Goal: Task Accomplishment & Management: Use online tool/utility

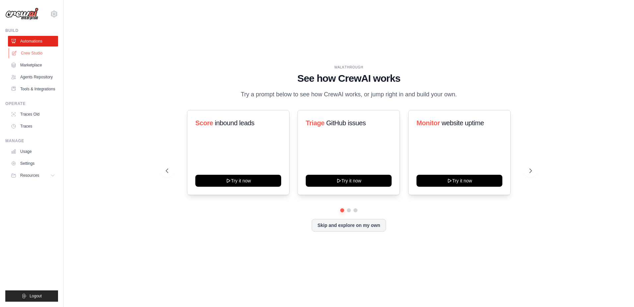
click at [33, 53] on link "Crew Studio" at bounding box center [34, 53] width 50 height 11
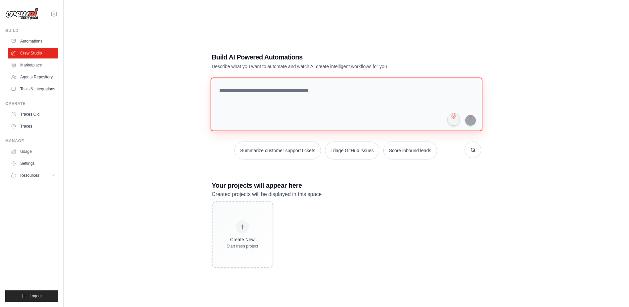
click at [247, 91] on textarea at bounding box center [346, 104] width 272 height 54
click at [288, 91] on textarea at bounding box center [346, 104] width 272 height 54
click at [293, 92] on textarea at bounding box center [346, 104] width 272 height 54
click at [13, 232] on ul "Build Automations Crew Studio Marketplace Agents Repository Resources Blog" at bounding box center [31, 164] width 53 height 273
click at [305, 93] on textarea at bounding box center [346, 104] width 272 height 54
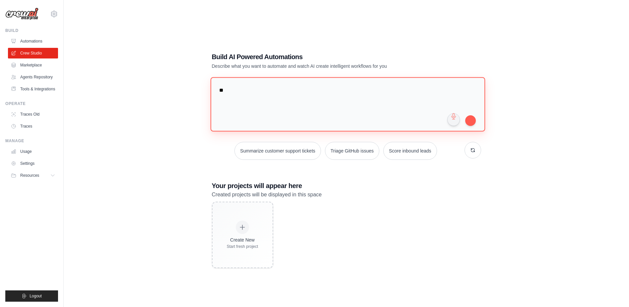
type textarea "*"
paste textarea "**********"
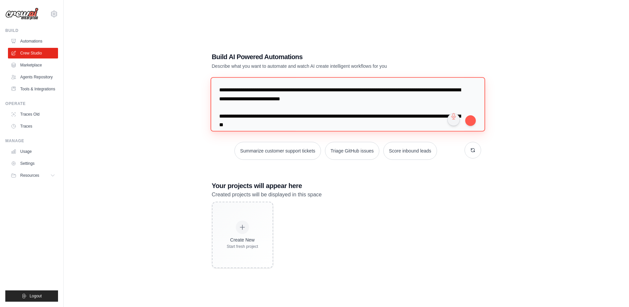
click at [224, 88] on textarea "**********" at bounding box center [347, 104] width 275 height 54
click at [245, 91] on textarea "**********" at bounding box center [347, 104] width 275 height 54
drag, startPoint x: 386, startPoint y: 90, endPoint x: 377, endPoint y: 97, distance: 11.1
click at [377, 97] on textarea "**********" at bounding box center [347, 104] width 275 height 54
click at [410, 89] on textarea "**********" at bounding box center [347, 104] width 275 height 54
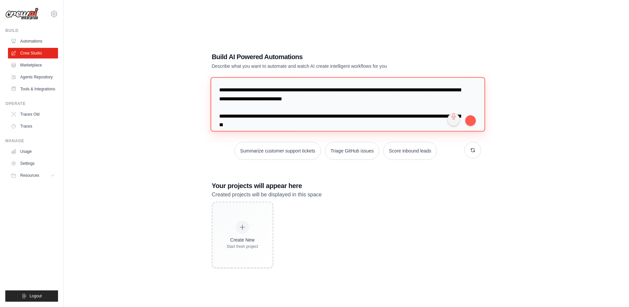
click at [410, 89] on textarea "**********" at bounding box center [347, 104] width 275 height 54
click at [424, 90] on textarea "**********" at bounding box center [347, 104] width 275 height 54
click at [251, 98] on textarea "**********" at bounding box center [347, 104] width 275 height 54
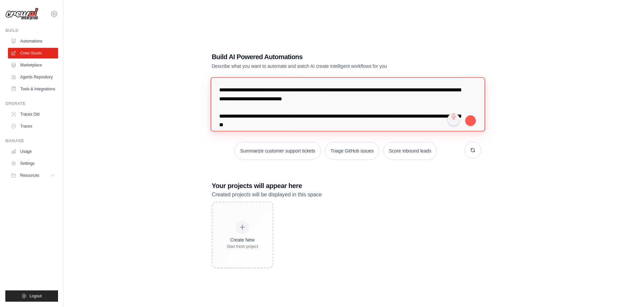
click at [284, 97] on textarea "**********" at bounding box center [347, 104] width 275 height 54
click at [335, 99] on textarea "**********" at bounding box center [347, 104] width 275 height 54
click at [348, 100] on textarea "**********" at bounding box center [347, 104] width 275 height 54
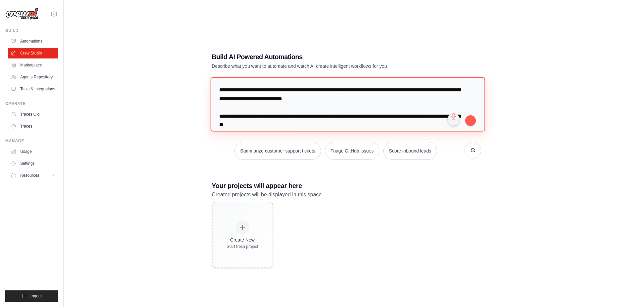
click at [370, 90] on textarea "**********" at bounding box center [347, 104] width 275 height 54
click at [346, 90] on textarea "**********" at bounding box center [347, 104] width 275 height 54
type textarea "**********"
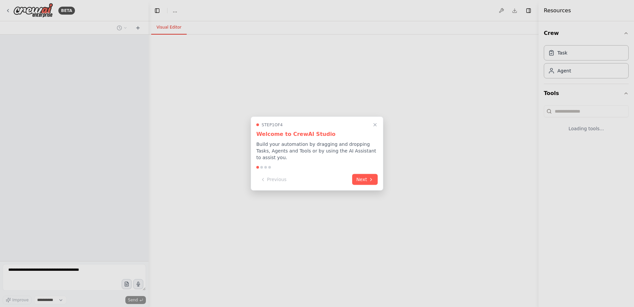
select select "****"
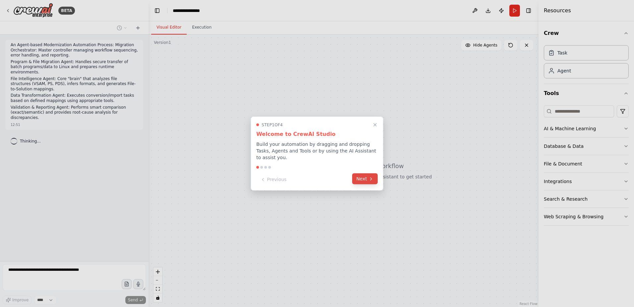
click at [361, 176] on button "Next" at bounding box center [365, 178] width 26 height 11
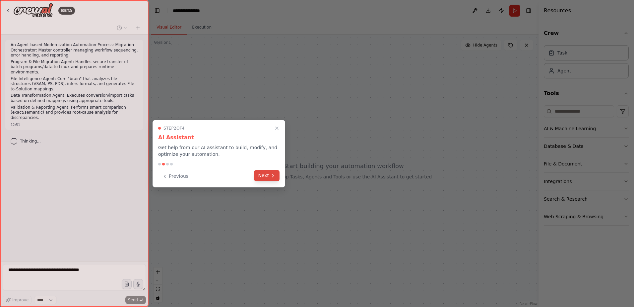
click at [270, 175] on button "Next" at bounding box center [267, 175] width 26 height 11
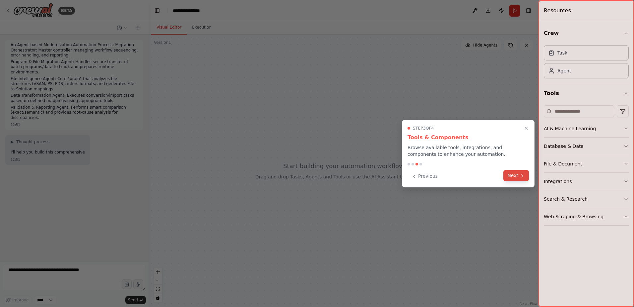
click at [512, 175] on button "Next" at bounding box center [517, 175] width 26 height 11
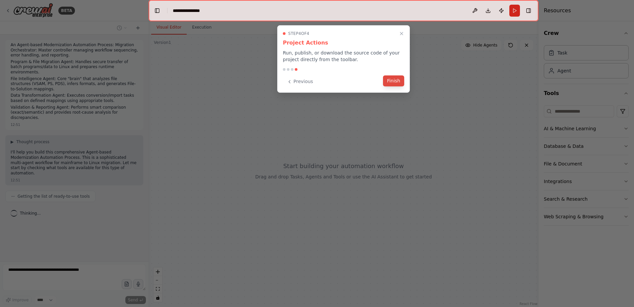
click at [394, 80] on button "Finish" at bounding box center [393, 80] width 21 height 11
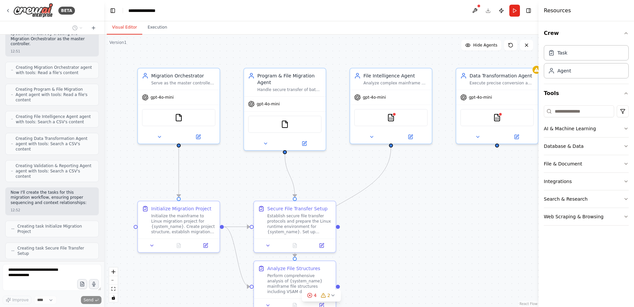
scroll to position [450, 0]
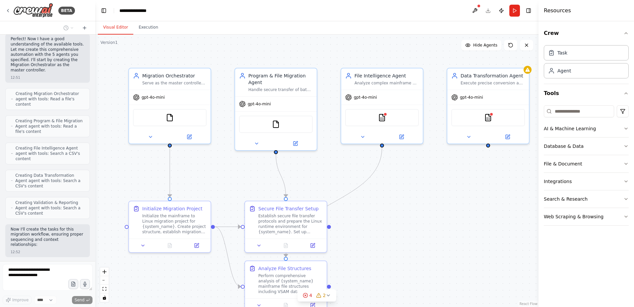
drag, startPoint x: 147, startPoint y: 159, endPoint x: 95, endPoint y: 155, distance: 52.3
click at [95, 155] on div "BETA An Agent-based Modernization Automation Process: Migration Orchestrator: M…" at bounding box center [317, 153] width 634 height 307
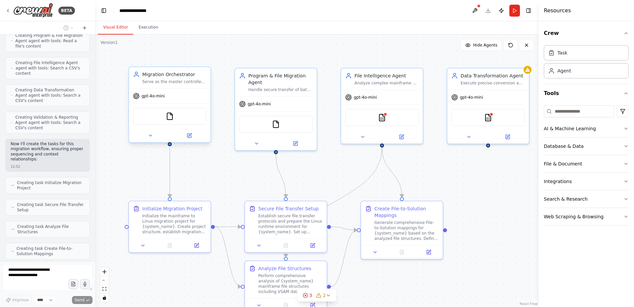
click at [160, 99] on div "gpt-4o-mini" at bounding box center [149, 96] width 32 height 7
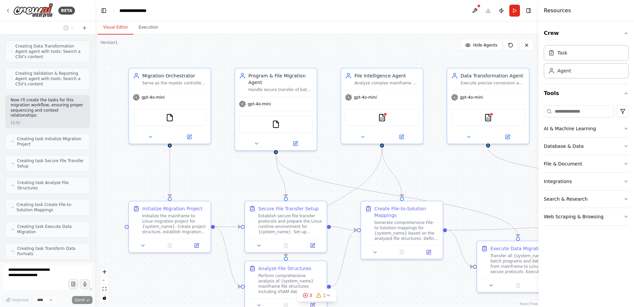
scroll to position [601, 0]
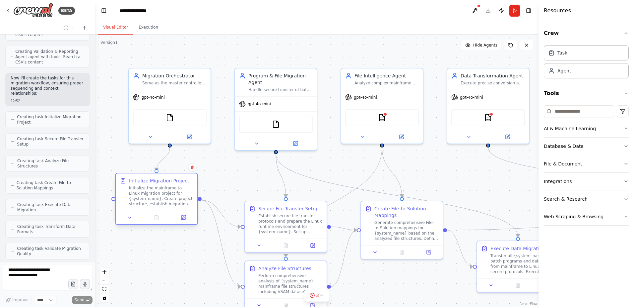
drag, startPoint x: 170, startPoint y: 221, endPoint x: 156, endPoint y: 194, distance: 29.5
click at [156, 194] on div "Initialize the mainframe to Linux migration project for {system_name}. Create p…" at bounding box center [161, 195] width 64 height 21
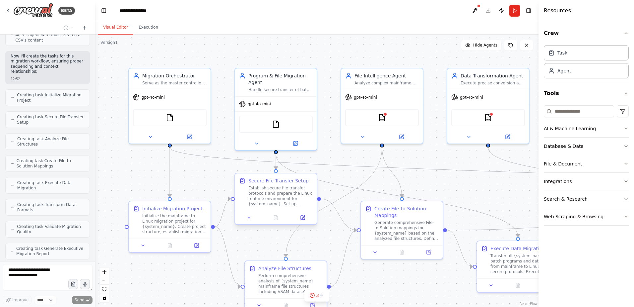
drag, startPoint x: 272, startPoint y: 221, endPoint x: 261, endPoint y: 195, distance: 28.1
click at [261, 195] on div "Establish secure file transfer protocols and prepare the Linux runtime environm…" at bounding box center [280, 195] width 64 height 21
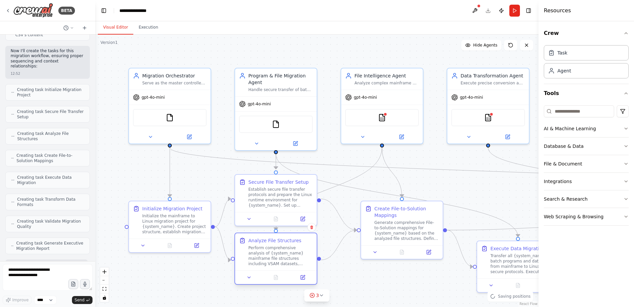
scroll to position [673, 0]
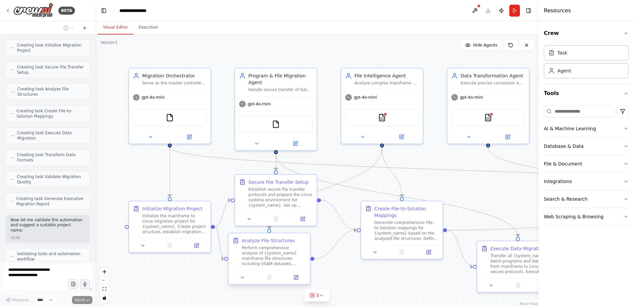
drag, startPoint x: 286, startPoint y: 278, endPoint x: 272, endPoint y: 252, distance: 28.8
click at [272, 252] on div "Perform comprehensive analysis of {system_name} mainframe file structures inclu…" at bounding box center [274, 255] width 64 height 21
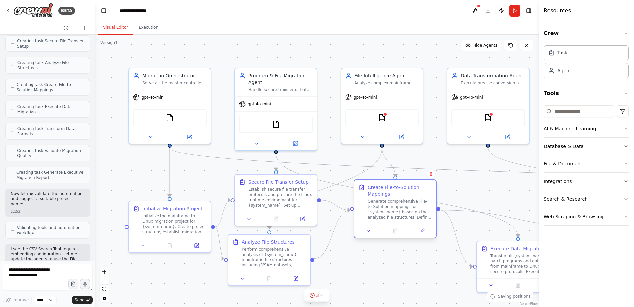
scroll to position [704, 0]
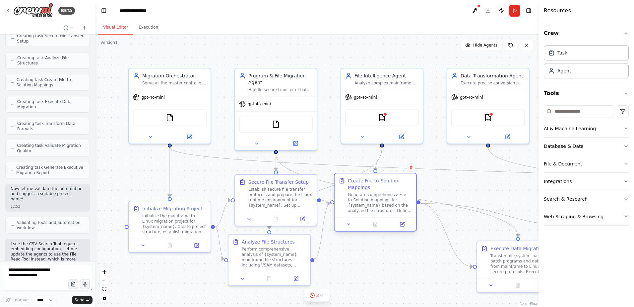
drag, startPoint x: 397, startPoint y: 239, endPoint x: 370, endPoint y: 215, distance: 36.0
click at [370, 215] on div "Create File-to-Solution Mappings Generate comprehensive File-to-Solution mappin…" at bounding box center [376, 195] width 82 height 44
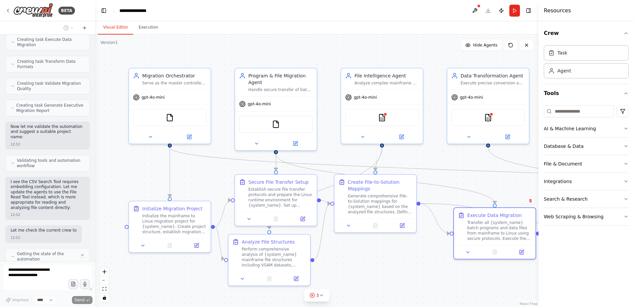
scroll to position [771, 0]
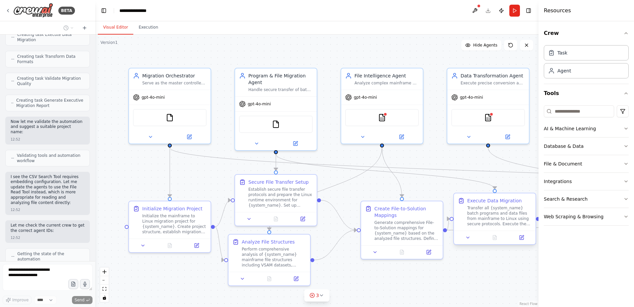
drag, startPoint x: 495, startPoint y: 264, endPoint x: 475, endPoint y: 219, distance: 49.8
click at [475, 219] on div "Transfer all {system_name} batch programs and data files from mainframe to Linu…" at bounding box center [499, 215] width 64 height 21
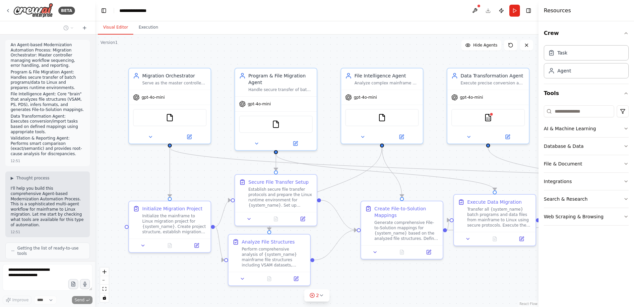
scroll to position [854, 0]
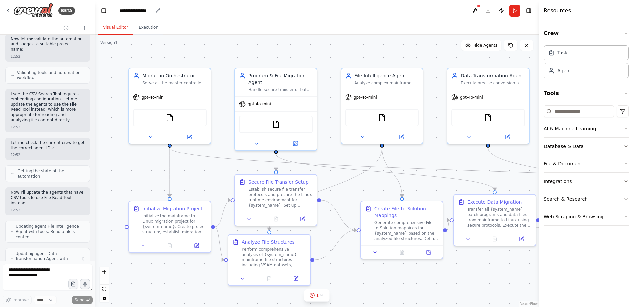
click at [152, 10] on div "**********" at bounding box center [135, 10] width 33 height 7
click at [142, 10] on div "**********" at bounding box center [144, 10] width 50 height 7
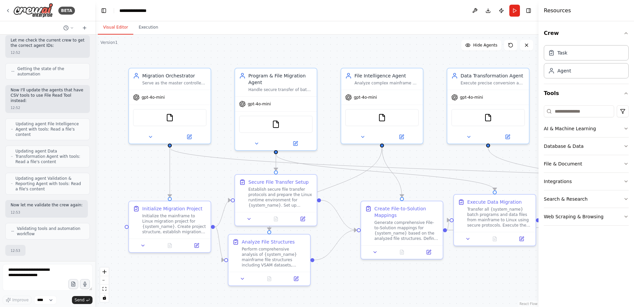
scroll to position [975, 0]
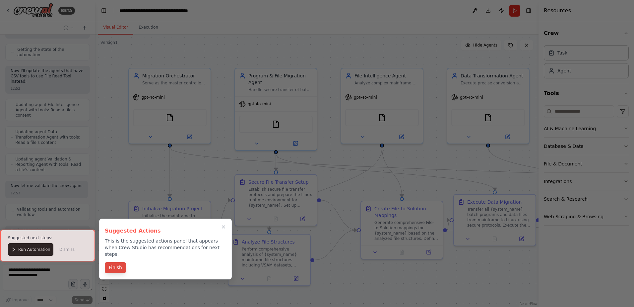
click at [116, 262] on button "Finish" at bounding box center [115, 267] width 21 height 11
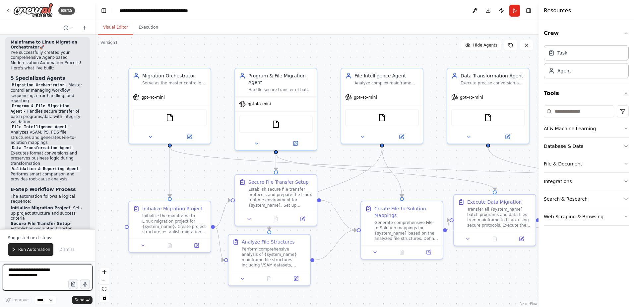
scroll to position [1382, 0]
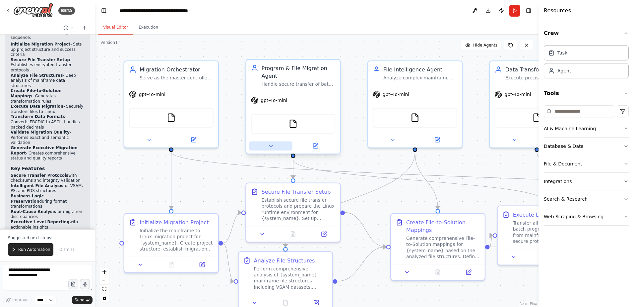
click at [271, 146] on icon at bounding box center [270, 146] width 3 height 2
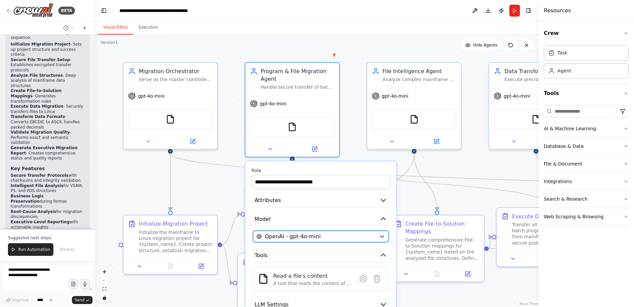
click at [369, 238] on div "OpenAI - gpt-4o-mini" at bounding box center [316, 236] width 120 height 8
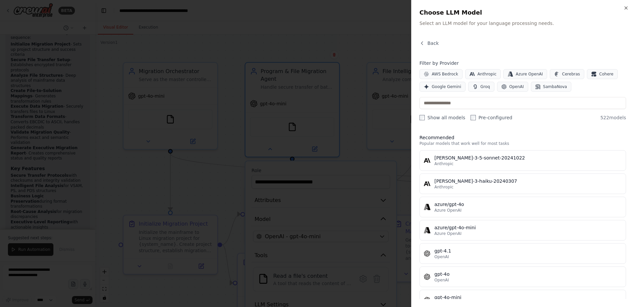
click at [245, 33] on div at bounding box center [317, 153] width 634 height 307
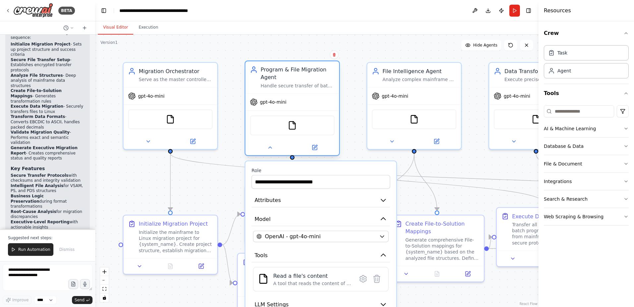
click at [308, 84] on div "Handle secure transfer of batch programs and data files from mainframe to Linux…" at bounding box center [298, 86] width 74 height 6
click at [324, 236] on div "OpenAI - gpt-4o-mini" at bounding box center [316, 236] width 120 height 8
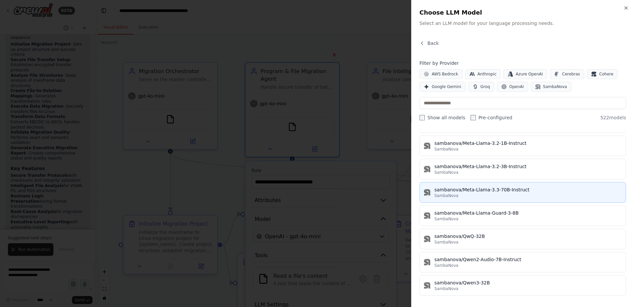
scroll to position [11998, 0]
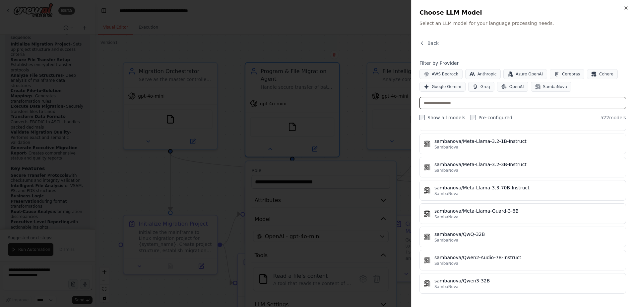
click at [500, 105] on input "text" at bounding box center [523, 103] width 207 height 12
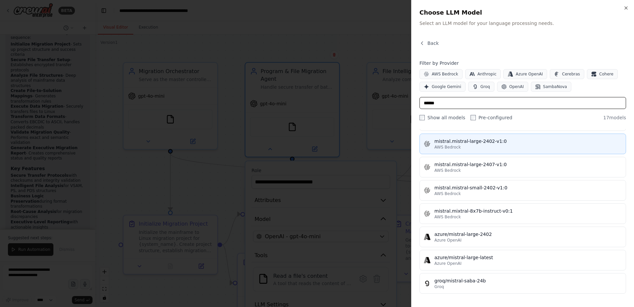
type input "******"
click at [491, 145] on div "AWS Bedrock" at bounding box center [528, 146] width 187 height 5
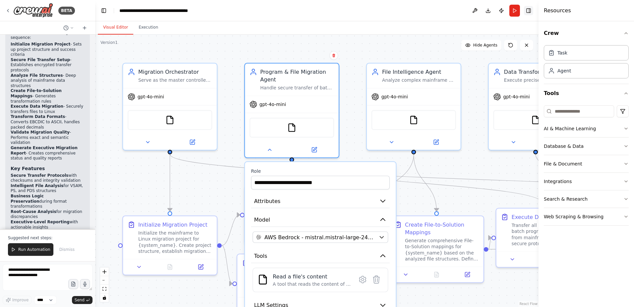
click at [529, 10] on button "Toggle Right Sidebar" at bounding box center [528, 10] width 9 height 9
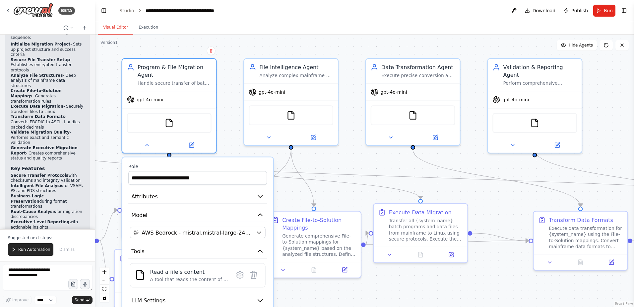
drag, startPoint x: 518, startPoint y: 174, endPoint x: 395, endPoint y: 170, distance: 122.8
click at [395, 170] on div ".deletable-edge-delete-btn { width: 20px; height: 20px; border: 0px solid #ffff…" at bounding box center [364, 171] width 539 height 272
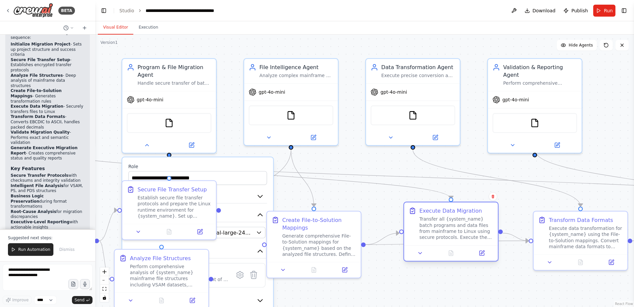
drag, startPoint x: 438, startPoint y: 216, endPoint x: 470, endPoint y: 212, distance: 32.7
click at [470, 212] on div "Execute Data Migration Transfer all {system_name} batch programs and data files…" at bounding box center [457, 224] width 74 height 34
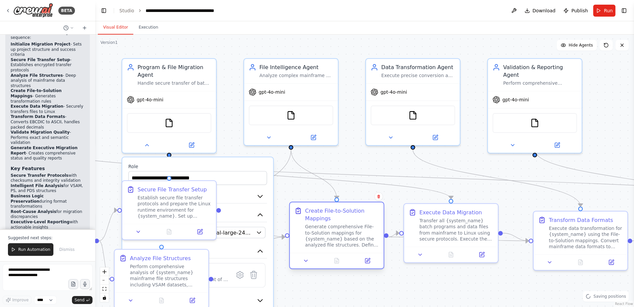
drag, startPoint x: 324, startPoint y: 223, endPoint x: 344, endPoint y: 216, distance: 21.4
click at [344, 216] on div "Create File-to-Solution Mappings" at bounding box center [342, 214] width 74 height 15
click at [32, 276] on textarea at bounding box center [48, 277] width 90 height 27
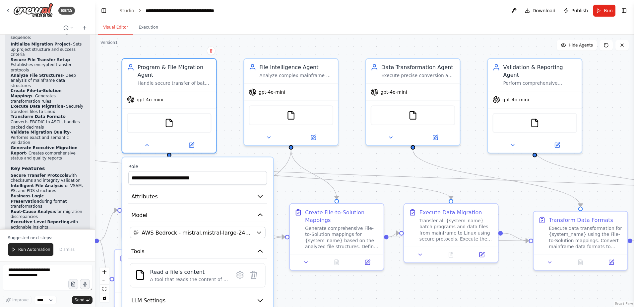
drag, startPoint x: 237, startPoint y: 166, endPoint x: 241, endPoint y: 164, distance: 4.5
click at [241, 164] on label "Role" at bounding box center [197, 166] width 139 height 6
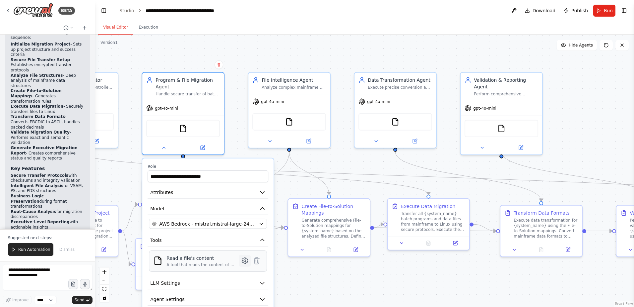
click at [244, 263] on icon at bounding box center [245, 260] width 8 height 8
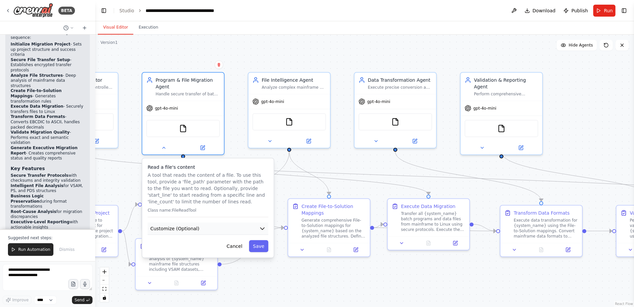
click at [219, 227] on button "Customize (Optional)" at bounding box center [208, 228] width 121 height 12
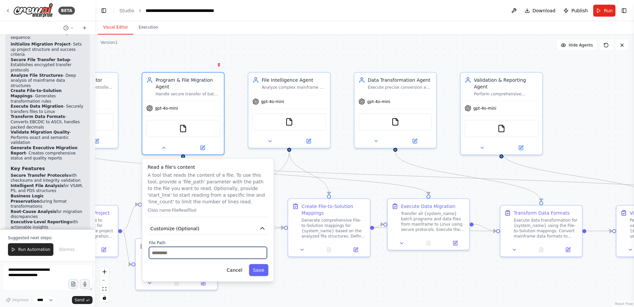
click at [205, 252] on input "text" at bounding box center [208, 252] width 118 height 12
click at [237, 268] on button "Cancel" at bounding box center [235, 270] width 24 height 12
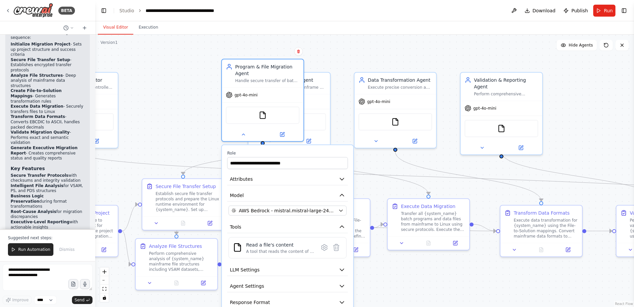
drag, startPoint x: 211, startPoint y: 163, endPoint x: 291, endPoint y: 150, distance: 81.0
click at [291, 150] on div "**********" at bounding box center [287, 237] width 131 height 184
click at [172, 266] on div "Perform comprehensive analysis of {system_name} mainframe file structures inclu…" at bounding box center [181, 259] width 64 height 21
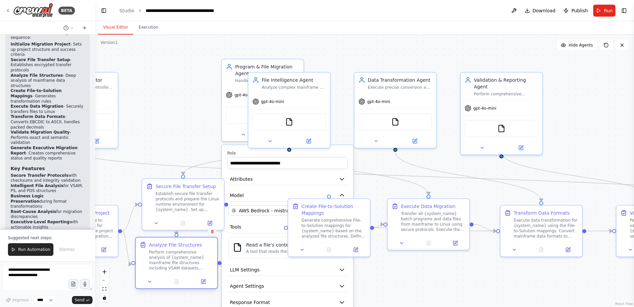
click at [179, 257] on div "Perform comprehensive analysis of {system_name} mainframe file structures inclu…" at bounding box center [181, 259] width 64 height 21
click at [171, 255] on div "Perform comprehensive analysis of {system_name} mainframe file structures inclu…" at bounding box center [181, 259] width 64 height 21
click at [172, 255] on div "Perform comprehensive analysis of {system_name} mainframe file structures inclu…" at bounding box center [181, 259] width 64 height 21
click at [201, 281] on icon at bounding box center [203, 281] width 4 height 4
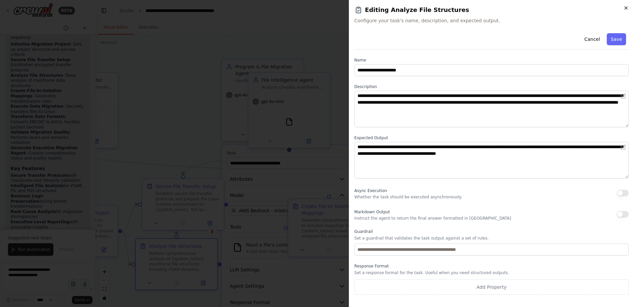
click at [627, 8] on icon "button" at bounding box center [626, 7] width 5 height 5
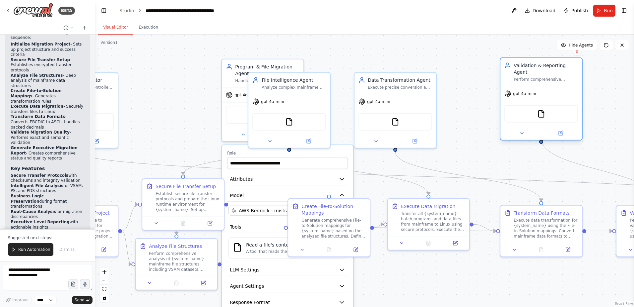
drag, startPoint x: 502, startPoint y: 80, endPoint x: 543, endPoint y: 66, distance: 43.9
click at [543, 66] on div "Validation & Reporting Agent" at bounding box center [546, 68] width 64 height 13
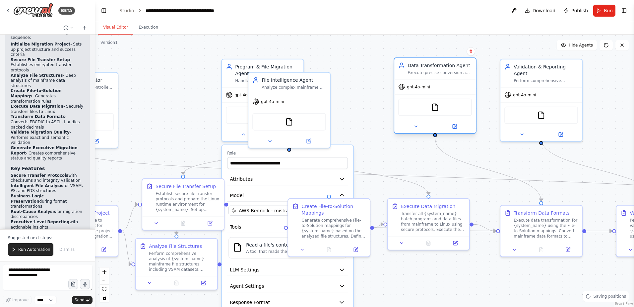
drag, startPoint x: 405, startPoint y: 78, endPoint x: 454, endPoint y: 66, distance: 49.6
click at [454, 66] on div "Data Transformation Agent Execute precise conversion and import tasks based on …" at bounding box center [440, 68] width 64 height 13
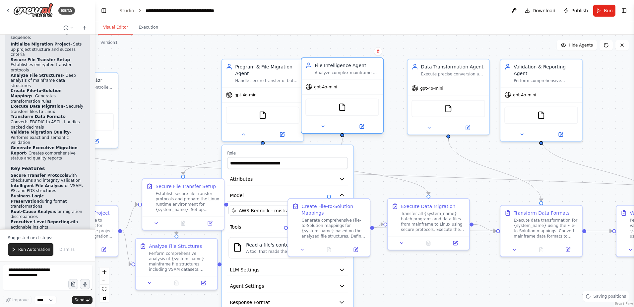
drag, startPoint x: 290, startPoint y: 80, endPoint x: 352, endPoint y: 68, distance: 62.5
click at [352, 68] on div "File Intelligence Agent" at bounding box center [347, 65] width 64 height 7
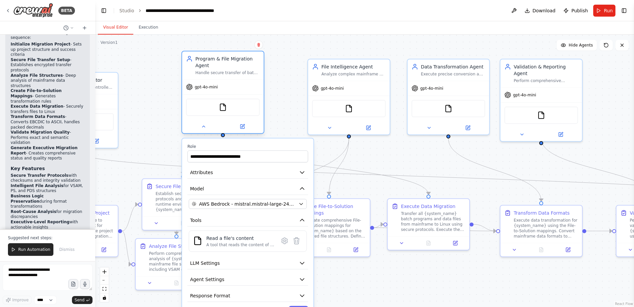
drag, startPoint x: 266, startPoint y: 68, endPoint x: 227, endPoint y: 61, distance: 40.5
click at [227, 61] on div "Program & File Migration Agent" at bounding box center [227, 61] width 64 height 13
click at [233, 204] on span "AWS Bedrock - mistral.mistral-large-2402-v1:0" at bounding box center [247, 203] width 97 height 7
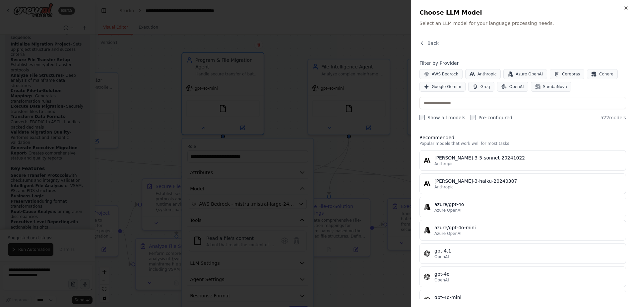
click at [296, 100] on div at bounding box center [317, 153] width 634 height 307
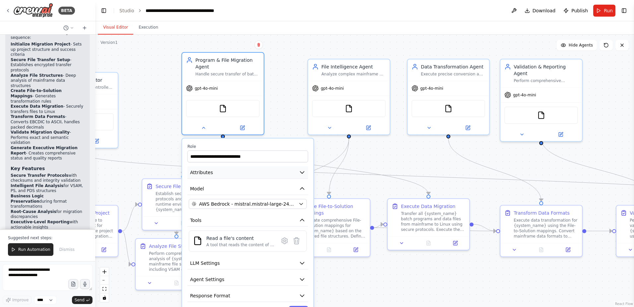
click at [300, 174] on icon "button" at bounding box center [302, 172] width 7 height 7
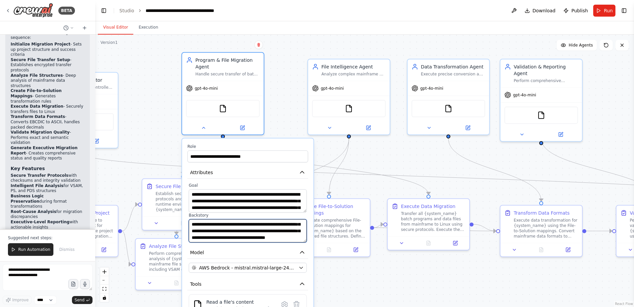
scroll to position [46, 0]
click at [278, 249] on button "Model" at bounding box center [247, 252] width 121 height 12
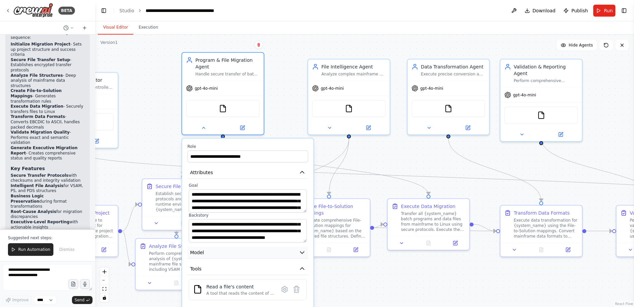
click at [278, 249] on button "Model" at bounding box center [247, 252] width 121 height 12
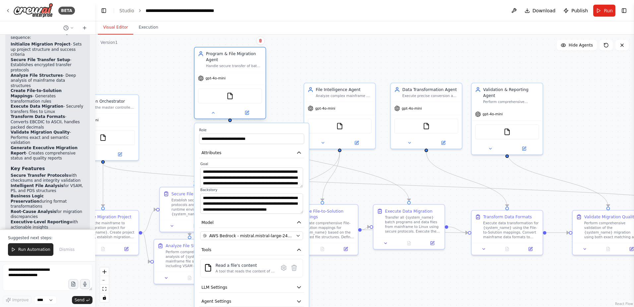
drag, startPoint x: 223, startPoint y: 83, endPoint x: 224, endPoint y: 51, distance: 32.2
click at [224, 51] on div "Program & File Migration Agent" at bounding box center [234, 57] width 56 height 12
click at [284, 267] on icon at bounding box center [284, 267] width 2 height 2
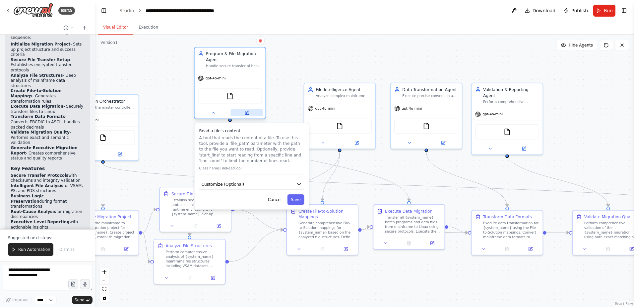
click at [248, 112] on icon at bounding box center [247, 112] width 3 height 3
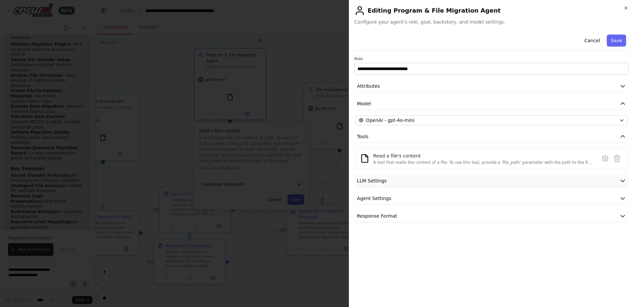
click at [399, 182] on button "LLM Settings" at bounding box center [492, 181] width 274 height 12
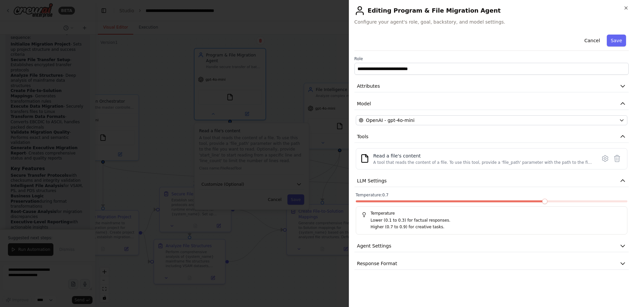
click at [542, 201] on span at bounding box center [544, 200] width 5 height 5
click at [365, 246] on span "Agent Settings" at bounding box center [374, 245] width 34 height 7
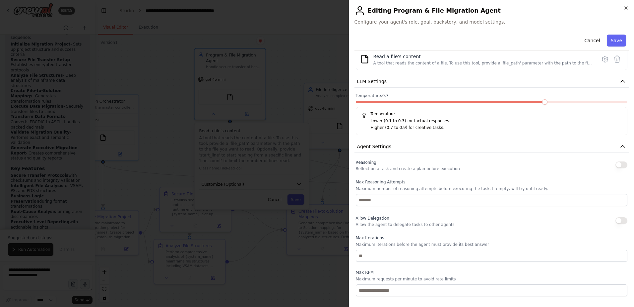
scroll to position [100, 0]
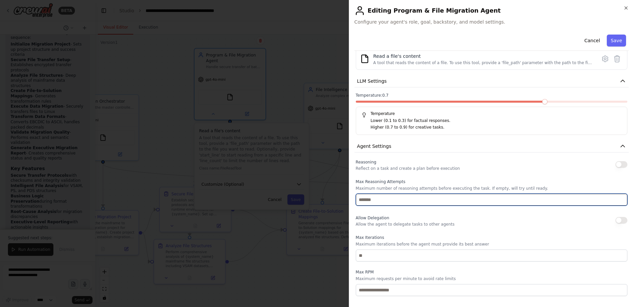
click at [376, 195] on input "number" at bounding box center [492, 199] width 272 height 12
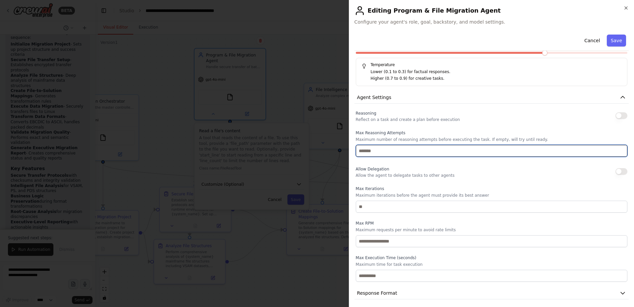
scroll to position [151, 0]
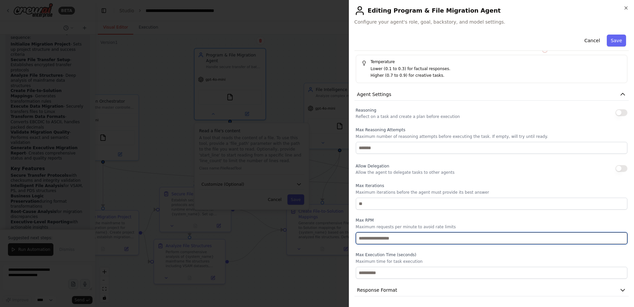
click at [425, 239] on input "number" at bounding box center [492, 238] width 272 height 12
type input "*"
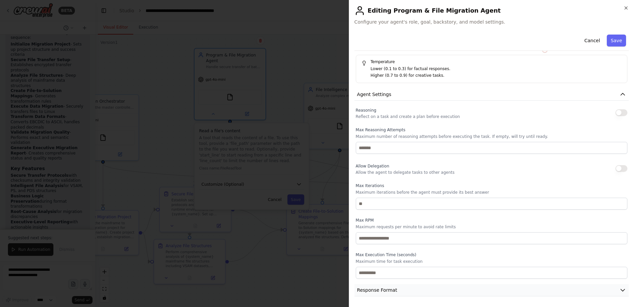
click at [620, 290] on icon "button" at bounding box center [623, 289] width 7 height 7
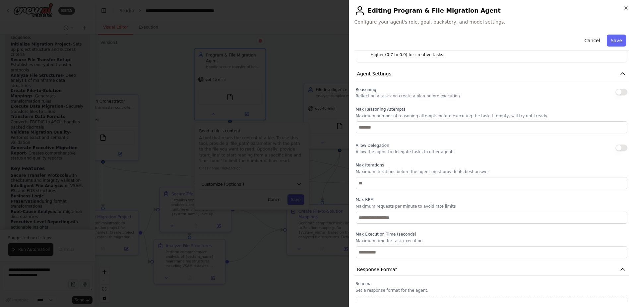
scroll to position [182, 0]
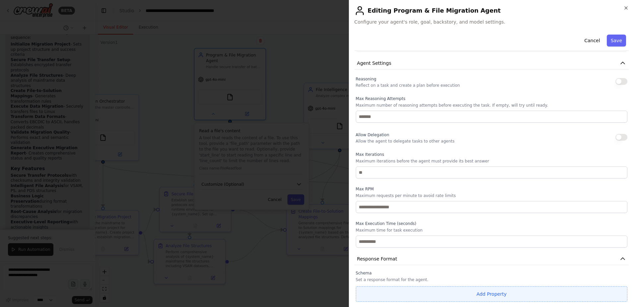
click at [499, 293] on button "Add Property" at bounding box center [492, 293] width 272 height 15
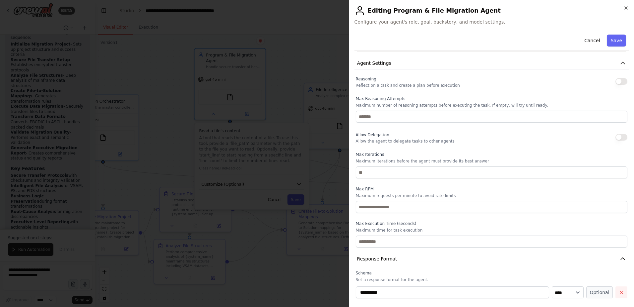
click at [619, 293] on icon "button" at bounding box center [621, 291] width 5 height 5
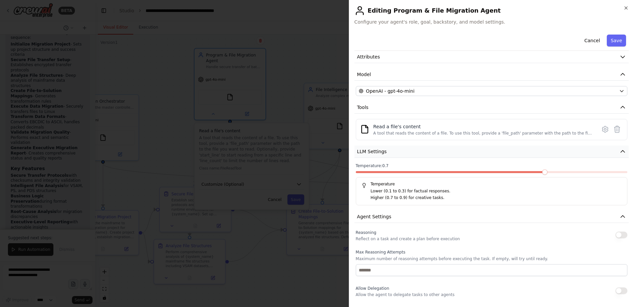
scroll to position [0, 0]
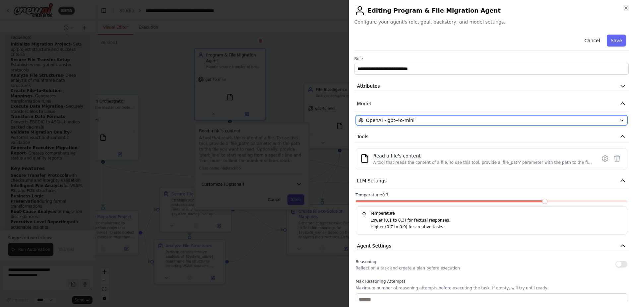
click at [425, 121] on div "OpenAI - gpt-4o-mini" at bounding box center [488, 120] width 258 height 7
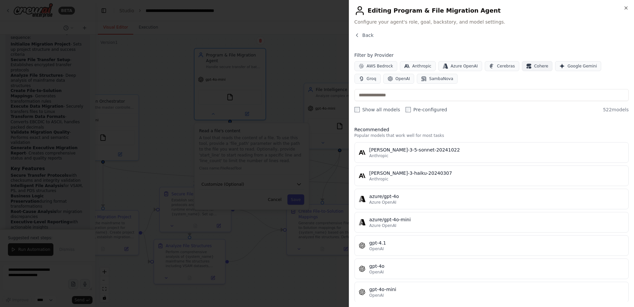
click at [524, 66] on button "Cohere" at bounding box center [537, 66] width 31 height 10
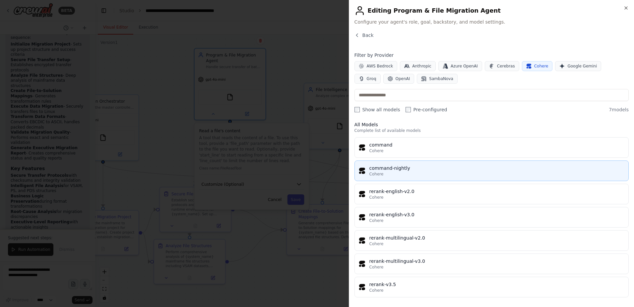
scroll to position [6, 0]
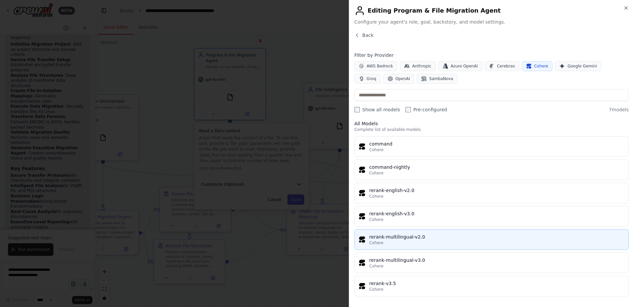
click at [430, 237] on div "rerank-multilingual-v2.0" at bounding box center [497, 236] width 255 height 7
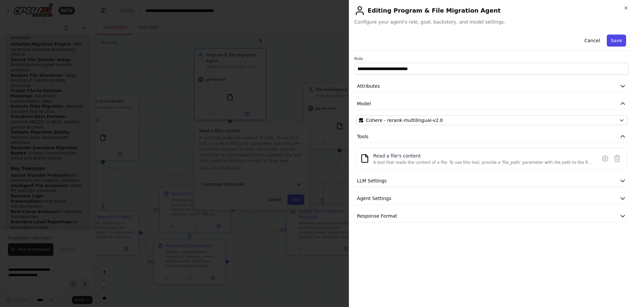
click at [616, 40] on button "Save" at bounding box center [616, 41] width 19 height 12
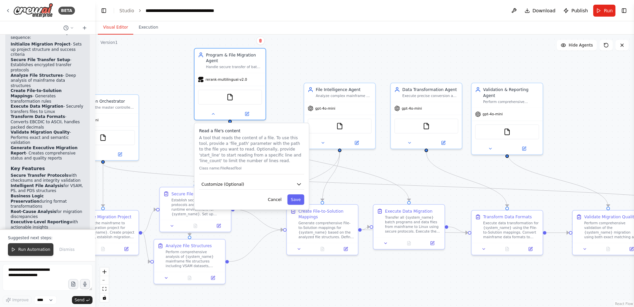
click at [34, 250] on span "Run Automation" at bounding box center [34, 248] width 32 height 5
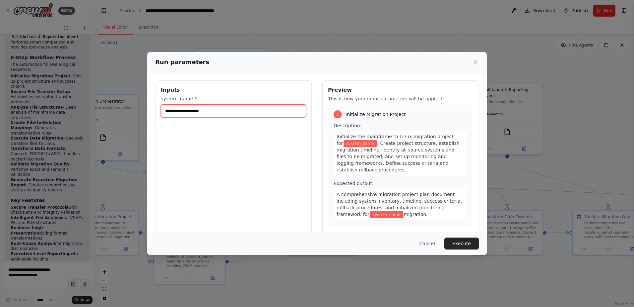
click at [210, 111] on input "system_name *" at bounding box center [233, 111] width 145 height 13
click at [428, 242] on button "Cancel" at bounding box center [427, 243] width 26 height 12
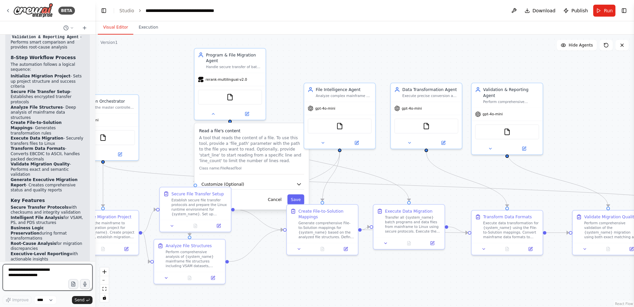
click at [27, 271] on textarea at bounding box center [48, 277] width 90 height 27
drag, startPoint x: 35, startPoint y: 275, endPoint x: -3, endPoint y: 267, distance: 38.6
click at [0, 267] on html "BETA An Agent-based Modernization Automation Process: Migration Orchestrator: M…" at bounding box center [317, 153] width 634 height 307
type textarea "*"
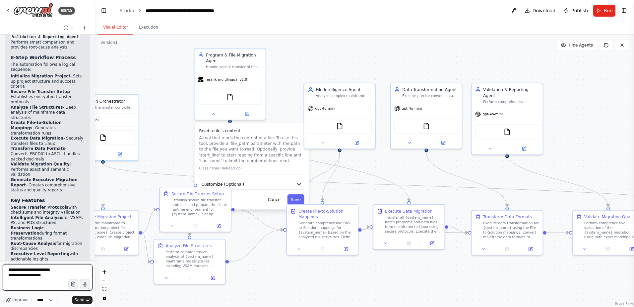
click at [41, 270] on textarea "**********" at bounding box center [48, 277] width 90 height 27
click at [33, 270] on textarea "**********" at bounding box center [48, 277] width 90 height 27
click at [35, 270] on textarea "**********" at bounding box center [48, 277] width 90 height 27
click at [35, 272] on textarea "**********" at bounding box center [48, 277] width 90 height 27
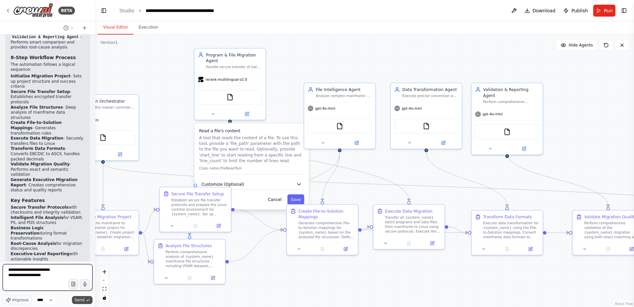
type textarea "**********"
click at [82, 299] on span "Send" at bounding box center [80, 299] width 10 height 5
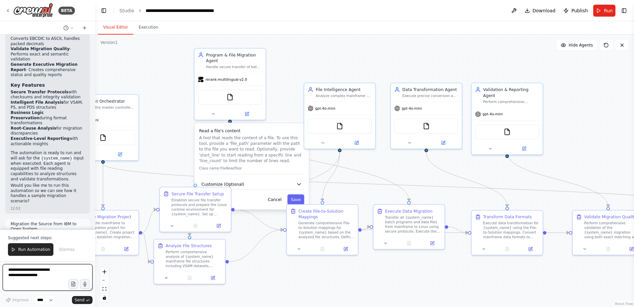
scroll to position [1475, 0]
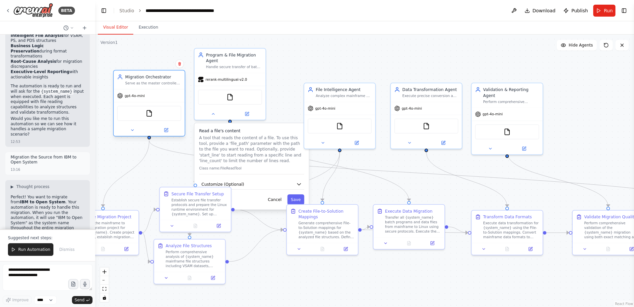
drag, startPoint x: 122, startPoint y: 110, endPoint x: 170, endPoint y: 84, distance: 54.2
click at [170, 84] on div "Migration Orchestrator Serve as the master controller managing workflow sequenc…" at bounding box center [149, 79] width 71 height 19
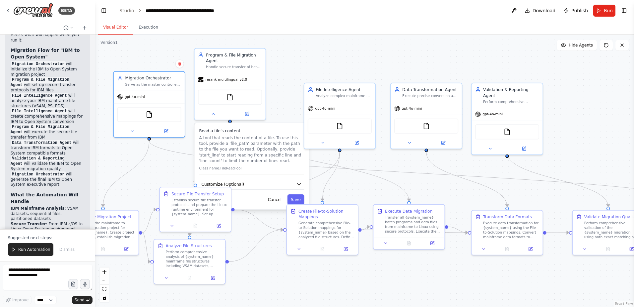
scroll to position [1789, 0]
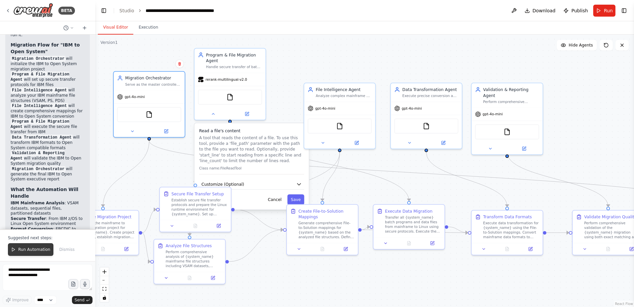
click at [33, 252] on button "Run Automation" at bounding box center [30, 249] width 45 height 13
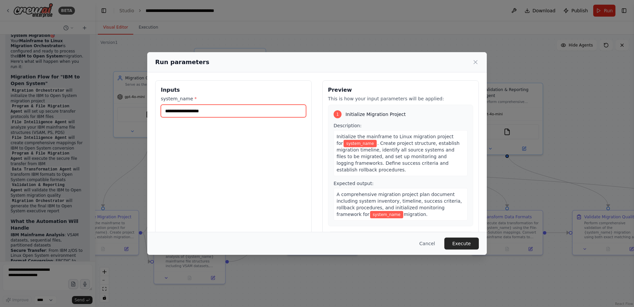
click at [205, 113] on input "system_name *" at bounding box center [233, 111] width 145 height 13
type input "*"
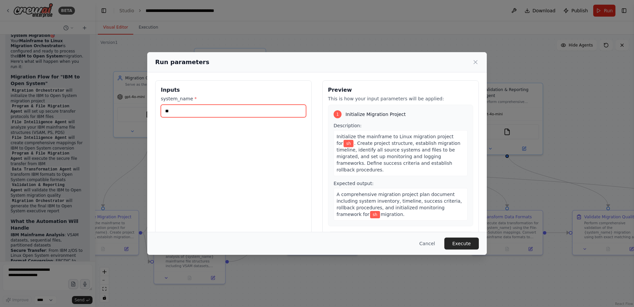
type input "*"
type input "**********"
click at [186, 108] on input "**********" at bounding box center [233, 111] width 145 height 13
type input "*"
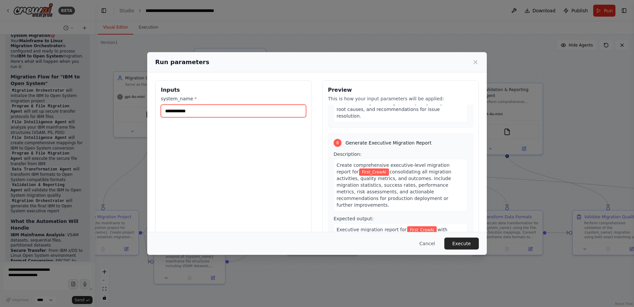
scroll to position [875, 0]
type input "**********"
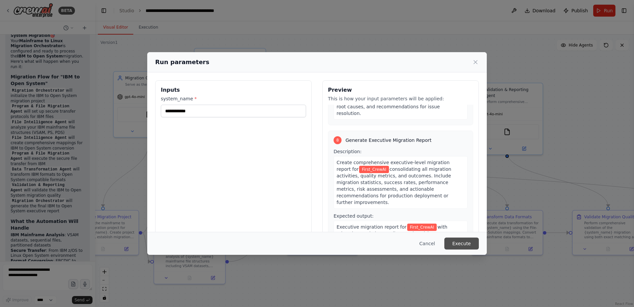
click at [464, 242] on button "Execute" at bounding box center [462, 243] width 35 height 12
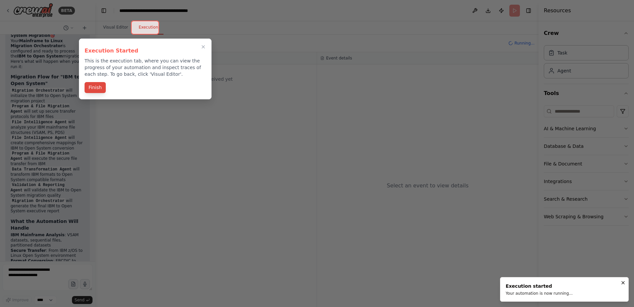
click at [93, 89] on button "Finish" at bounding box center [95, 87] width 21 height 11
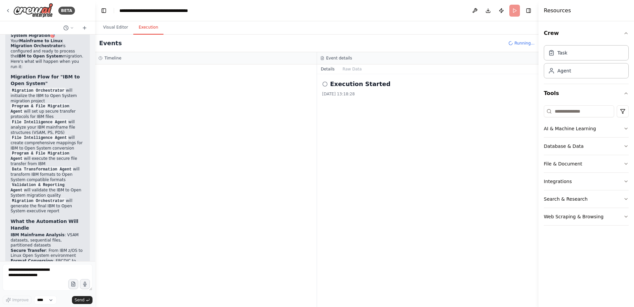
click at [326, 85] on icon at bounding box center [324, 83] width 5 height 5
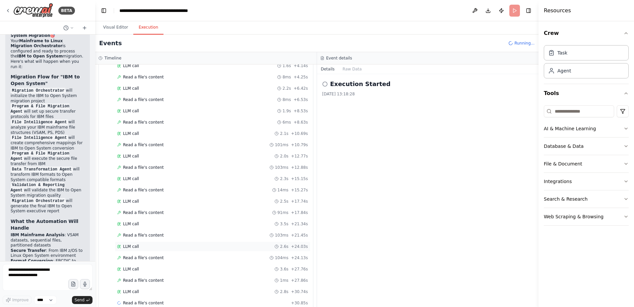
scroll to position [96, 0]
click at [148, 210] on span "Read a file's content" at bounding box center [143, 212] width 41 height 5
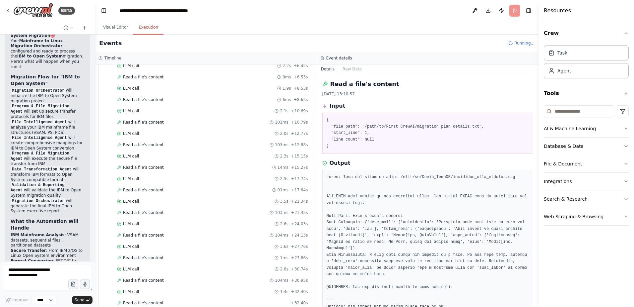
click at [443, 127] on pre "{ "file_path": "/path/to/First_CrewAI/migration_plan_details.txt", "start_line"…" at bounding box center [428, 133] width 203 height 33
click at [153, 124] on span "Read a file's content" at bounding box center [143, 121] width 41 height 5
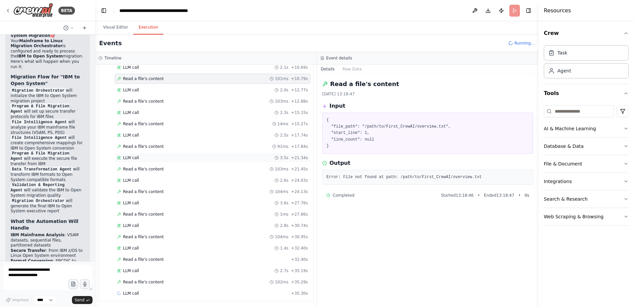
scroll to position [141, 0]
click at [141, 278] on span "Read a file's content" at bounding box center [143, 279] width 41 height 5
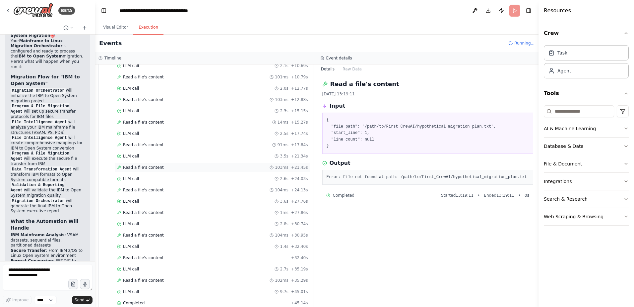
scroll to position [1789, 0]
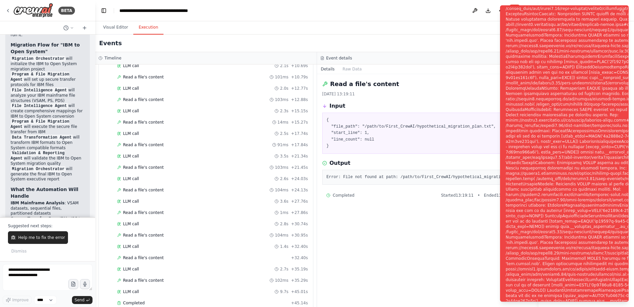
click at [459, 231] on div "Read a file's content [DATE] 13:19:11 Input { "file_path": "/path/to/First_Crew…" at bounding box center [428, 190] width 222 height 233
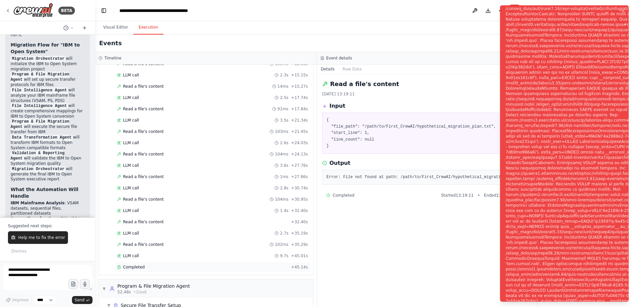
scroll to position [212, 0]
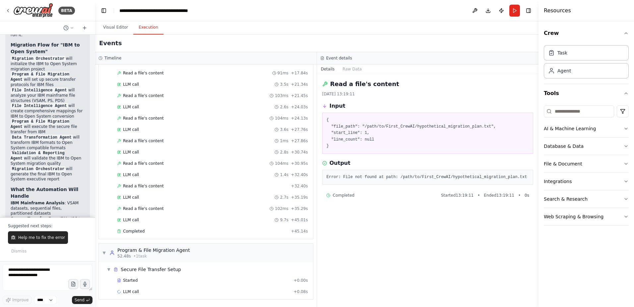
click at [419, 178] on pre "Error: File not found at path: /path/to/First_CrewAI/hypothetical_migration_pla…" at bounding box center [428, 177] width 203 height 7
drag, startPoint x: 469, startPoint y: 177, endPoint x: 522, endPoint y: 177, distance: 52.4
click at [522, 177] on pre "Error: File not found at path: /path/to/First_CrewAI/hypothetical_migration_pla…" at bounding box center [428, 177] width 203 height 7
drag, startPoint x: 329, startPoint y: 175, endPoint x: 339, endPoint y: 176, distance: 10.0
click at [339, 176] on pre "Error: File not found at path: /path/to/First_CrewAI/hypothetical_migration_pla…" at bounding box center [428, 177] width 203 height 7
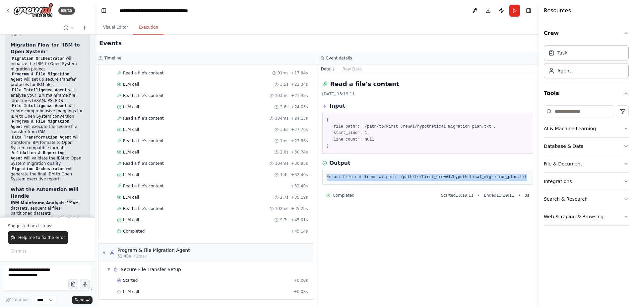
drag, startPoint x: 339, startPoint y: 176, endPoint x: 520, endPoint y: 174, distance: 180.8
click at [520, 174] on div "Error: File not found at path: /path/to/First_CrewAI/hypothetical_migration_pla…" at bounding box center [427, 177] width 211 height 15
copy pre "Error: File not found at path: /path/to/First_CrewAI/hypothetical_migration_pla…"
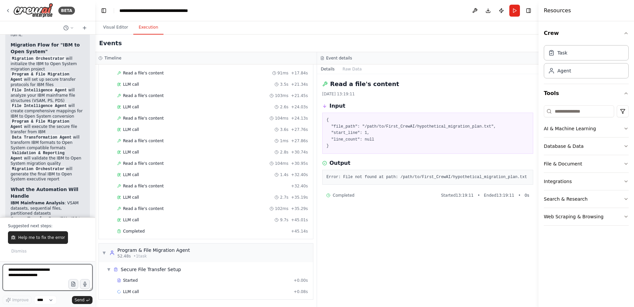
click at [31, 272] on textarea at bounding box center [48, 277] width 90 height 27
paste textarea "**********"
type textarea "**********"
click at [74, 297] on button "Send" at bounding box center [82, 300] width 21 height 8
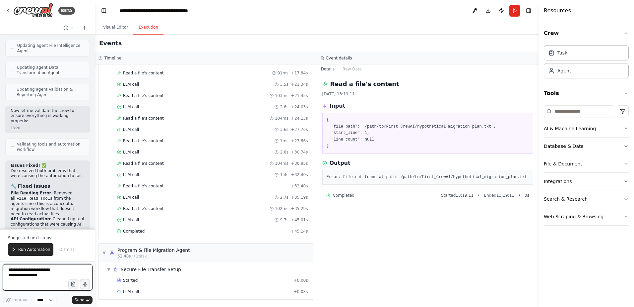
scroll to position [2190, 0]
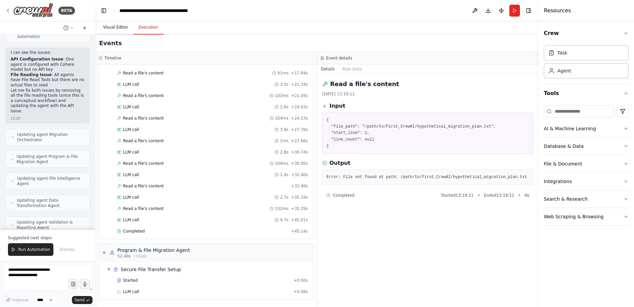
click at [117, 24] on button "Visual Editor" at bounding box center [115, 28] width 35 height 14
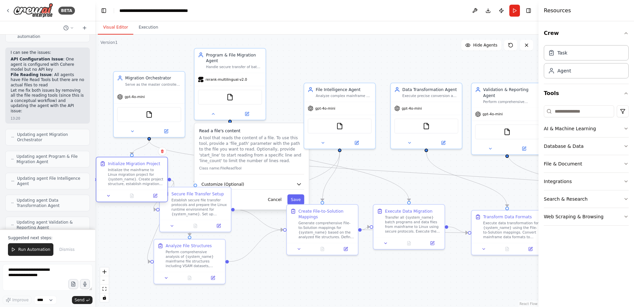
drag, startPoint x: 117, startPoint y: 224, endPoint x: 149, endPoint y: 173, distance: 60.4
click at [149, 173] on div "Initialize the mainframe to Linux migration project for {system_name}. Create p…" at bounding box center [136, 177] width 56 height 19
click at [137, 178] on div "Initialize the mainframe to Linux migration project for {system_name}. Create p…" at bounding box center [136, 177] width 56 height 19
click at [121, 168] on div "Initialize the mainframe to Linux migration project for {system_name}. Create p…" at bounding box center [136, 177] width 56 height 19
click at [154, 194] on icon at bounding box center [155, 195] width 3 height 3
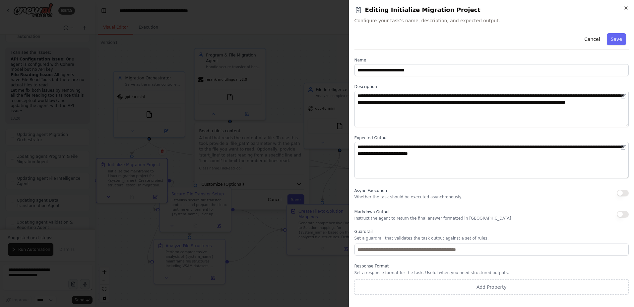
click at [625, 193] on button "button" at bounding box center [623, 192] width 12 height 7
click at [621, 193] on button "button" at bounding box center [623, 192] width 12 height 7
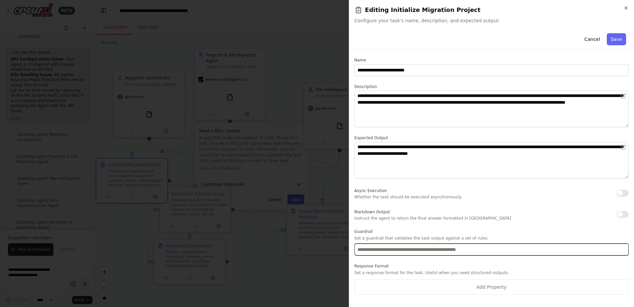
click at [393, 250] on input "text" at bounding box center [492, 249] width 274 height 12
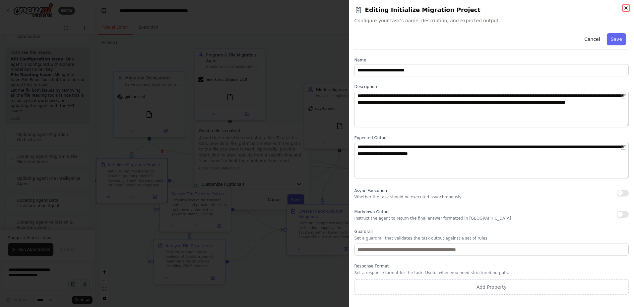
click at [626, 9] on icon "button" at bounding box center [626, 7] width 5 height 5
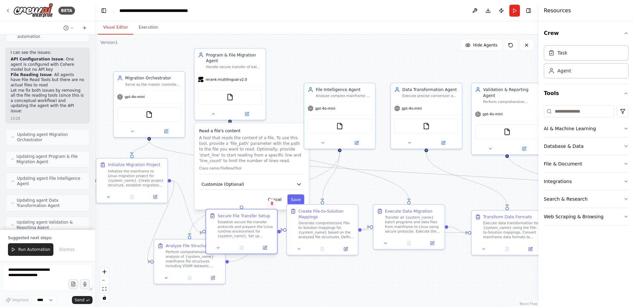
drag, startPoint x: 197, startPoint y: 212, endPoint x: 246, endPoint y: 234, distance: 54.0
click at [246, 234] on div "Establish secure file transfer protocols and prepare the Linux runtime environm…" at bounding box center [246, 229] width 56 height 19
drag, startPoint x: 189, startPoint y: 268, endPoint x: 173, endPoint y: 274, distance: 17.9
click at [173, 274] on div "Analyze File Structures Perform comprehensive analysis of {system_name} mainfra…" at bounding box center [172, 260] width 71 height 33
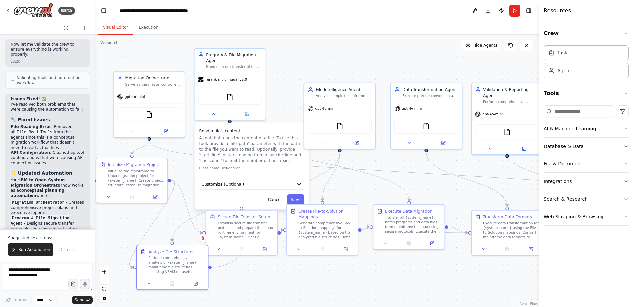
scroll to position [2455, 0]
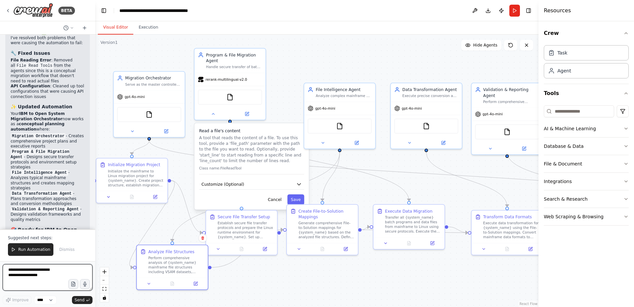
click at [39, 276] on textarea at bounding box center [48, 277] width 90 height 27
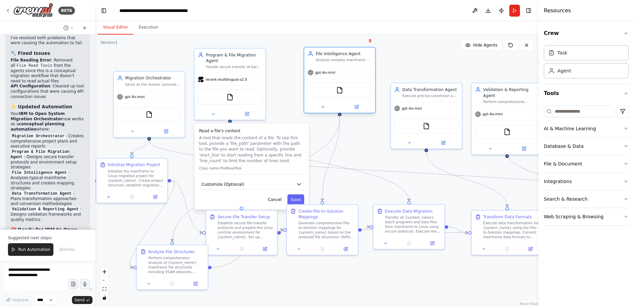
drag, startPoint x: 333, startPoint y: 90, endPoint x: 333, endPoint y: 54, distance: 35.8
click at [333, 54] on div "File Intelligence Agent" at bounding box center [344, 54] width 56 height 6
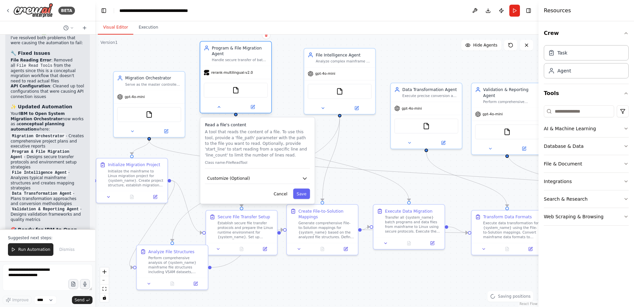
drag, startPoint x: 229, startPoint y: 55, endPoint x: 236, endPoint y: 48, distance: 10.1
click at [236, 48] on div "Program & File Migration Agent" at bounding box center [240, 51] width 56 height 12
click at [176, 267] on div "Perform comprehensive analysis of {system_name} mainframe file structures inclu…" at bounding box center [176, 263] width 56 height 19
click at [37, 274] on textarea at bounding box center [48, 277] width 90 height 27
click at [198, 281] on button at bounding box center [196, 282] width 20 height 7
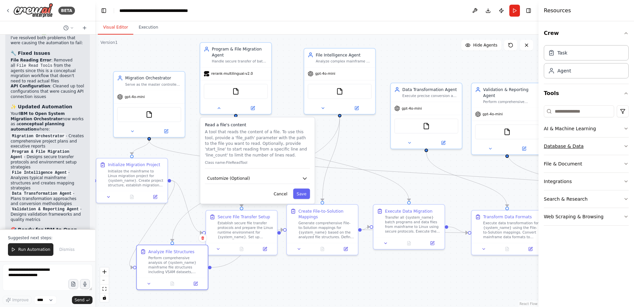
click at [615, 145] on button "Database & Data" at bounding box center [586, 145] width 85 height 17
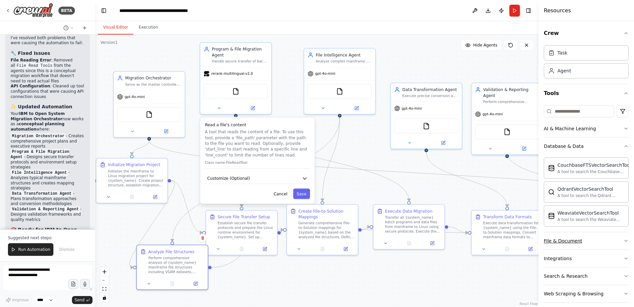
click at [611, 244] on button "File & Document" at bounding box center [586, 240] width 85 height 17
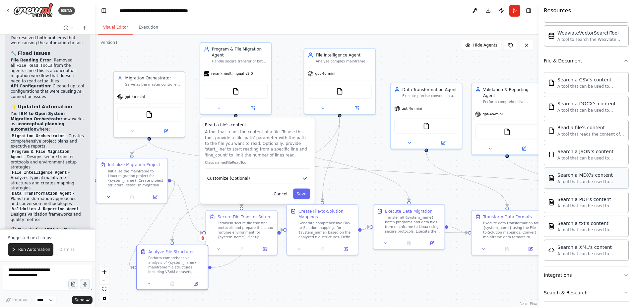
scroll to position [136, 0]
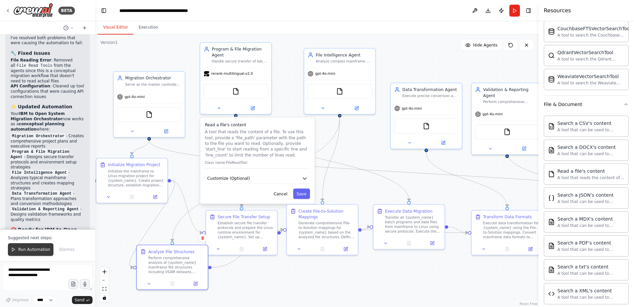
click at [23, 250] on span "Run Automation" at bounding box center [34, 248] width 32 height 5
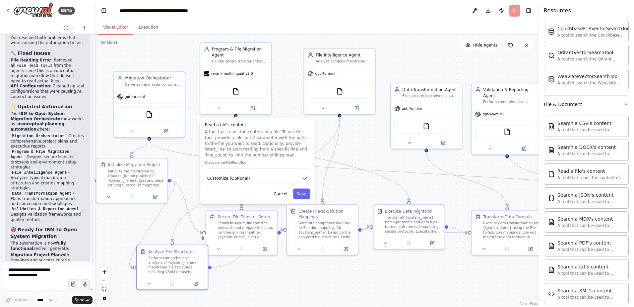
scroll to position [2423, 0]
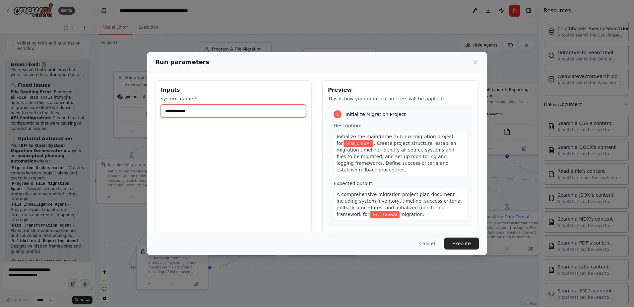
click at [199, 109] on input "**********" at bounding box center [233, 111] width 145 height 13
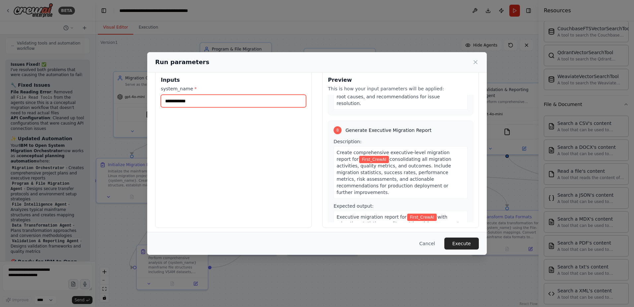
scroll to position [14, 0]
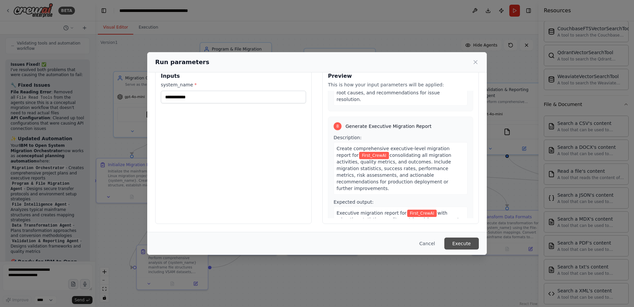
click at [457, 241] on button "Execute" at bounding box center [462, 243] width 35 height 12
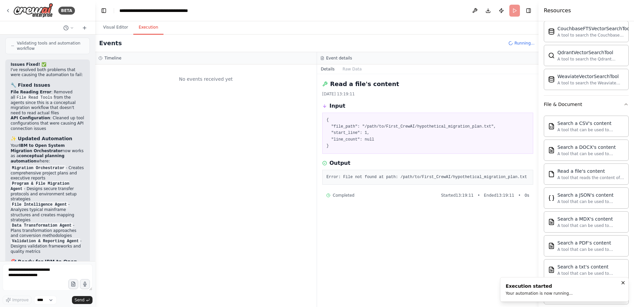
scroll to position [0, 0]
click at [113, 31] on button "Visual Editor" at bounding box center [115, 28] width 35 height 14
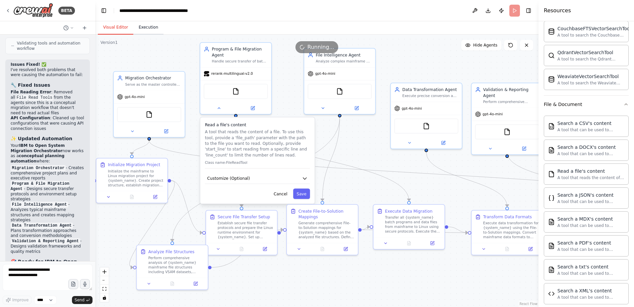
click at [144, 31] on button "Execution" at bounding box center [148, 28] width 30 height 14
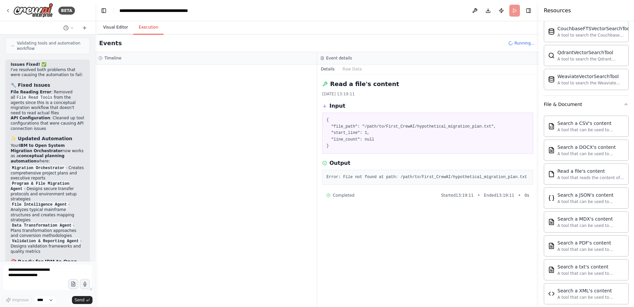
click at [115, 29] on button "Visual Editor" at bounding box center [115, 28] width 35 height 14
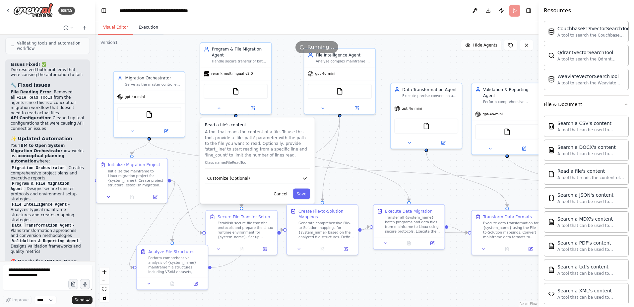
click at [146, 30] on button "Execution" at bounding box center [148, 28] width 30 height 14
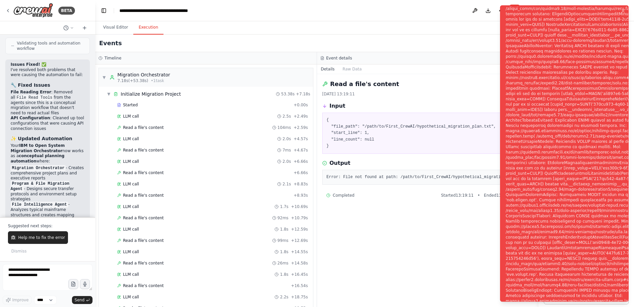
scroll to position [2455, 0]
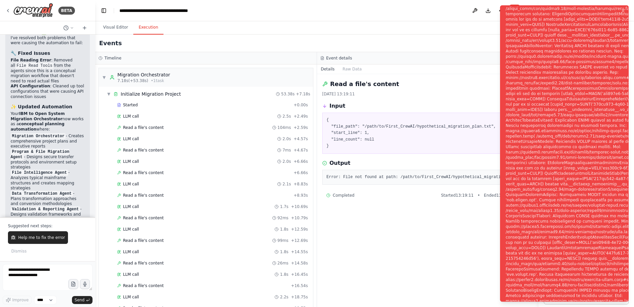
click at [415, 222] on div "Read a file's content [DATE] 13:19:11 Input { "file_path": "/path/to/First_Crew…" at bounding box center [428, 190] width 222 height 233
click at [434, 127] on pre "{ "file_path": "/path/to/First_CrewAI/hypothetical_migration_plan.txt", "start_…" at bounding box center [428, 133] width 203 height 33
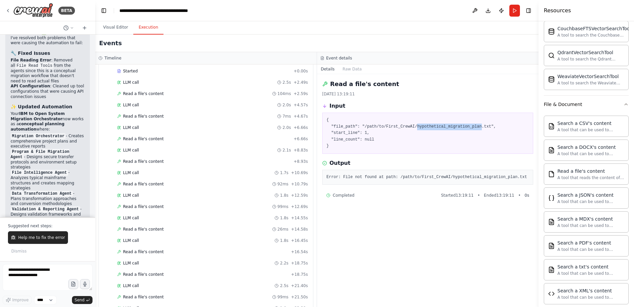
scroll to position [0, 0]
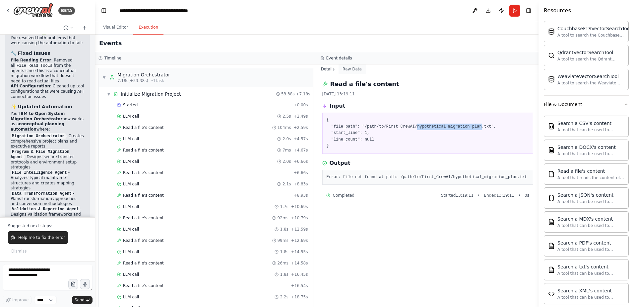
click at [352, 66] on button "Raw Data" at bounding box center [352, 68] width 27 height 9
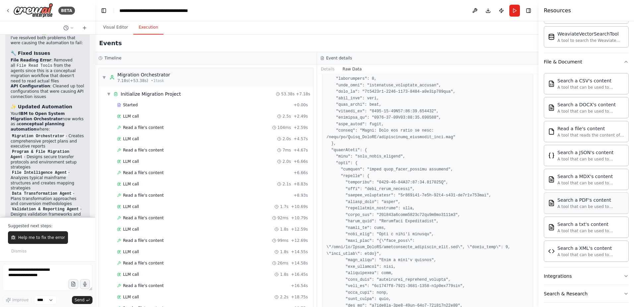
scroll to position [203, 0]
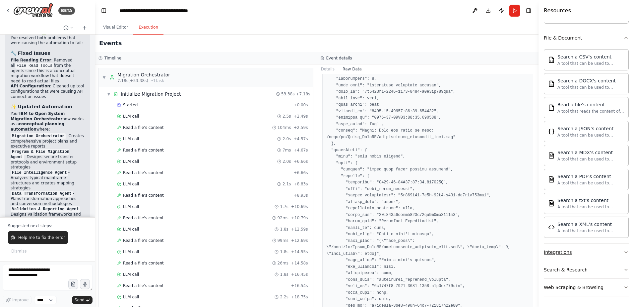
click at [604, 250] on button "Integrations" at bounding box center [586, 251] width 85 height 17
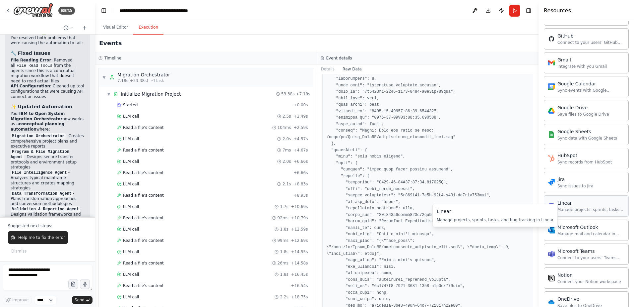
scroll to position [534, 0]
click at [586, 230] on div "Manage mail and calendar in Outlook" at bounding box center [591, 231] width 67 height 5
click at [582, 231] on div "Manage mail and calendar in Outlook" at bounding box center [591, 231] width 67 height 5
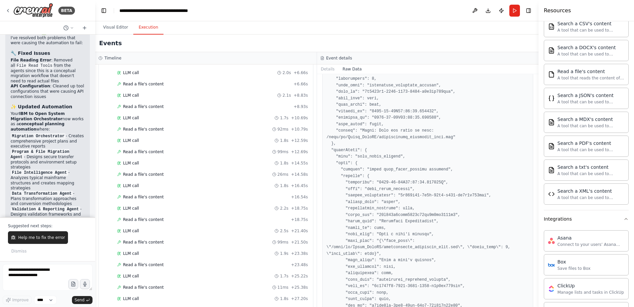
scroll to position [16, 0]
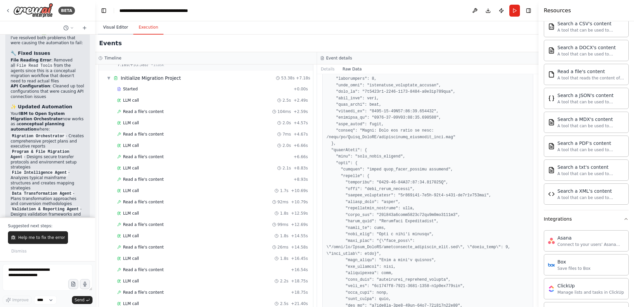
click at [112, 30] on button "Visual Editor" at bounding box center [115, 28] width 35 height 14
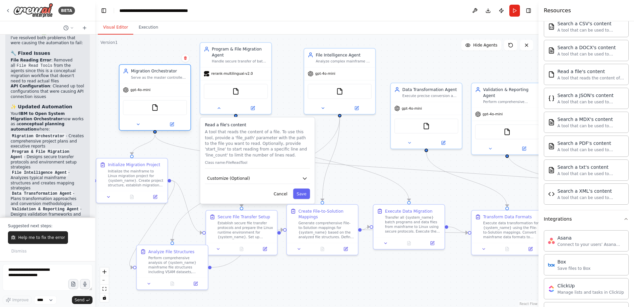
drag, startPoint x: 150, startPoint y: 68, endPoint x: 146, endPoint y: 72, distance: 5.7
click at [146, 72] on div "Migration Orchestrator" at bounding box center [159, 71] width 56 height 6
click at [135, 166] on div "Initialize Migration Project" at bounding box center [134, 164] width 52 height 6
click at [131, 175] on div "Initialize the mainframe to Linux migration project for {system_name}. Create p…" at bounding box center [136, 177] width 56 height 19
click at [110, 194] on icon at bounding box center [108, 195] width 5 height 5
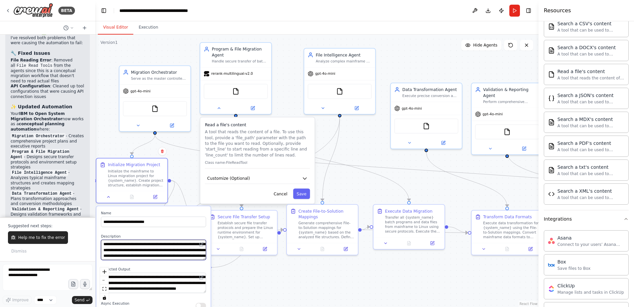
click at [149, 249] on textarea "**********" at bounding box center [153, 250] width 105 height 20
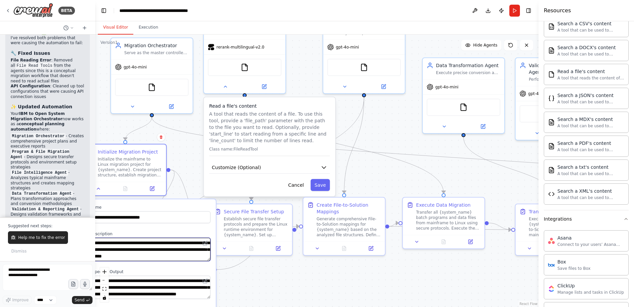
scroll to position [20, 0]
click at [155, 270] on label "Expected Output" at bounding box center [150, 271] width 121 height 5
click at [197, 162] on div ".deletable-edge-delete-btn { width: 20px; height: 20px; border: 0px solid #ffff…" at bounding box center [317, 171] width 444 height 272
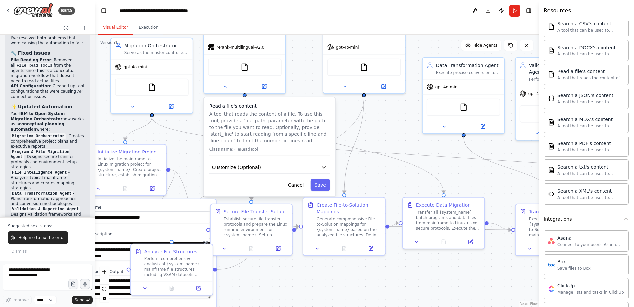
click at [242, 274] on div ".deletable-edge-delete-btn { width: 20px; height: 20px; border: 0px solid #ffff…" at bounding box center [317, 171] width 444 height 272
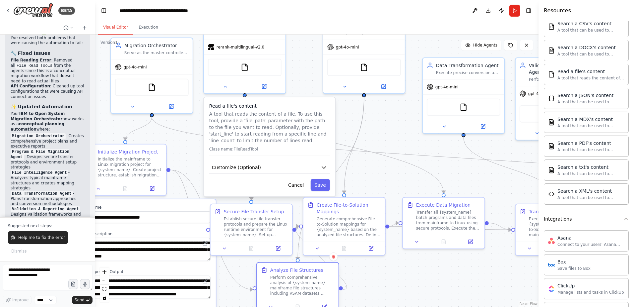
drag, startPoint x: 179, startPoint y: 250, endPoint x: 307, endPoint y: 273, distance: 129.4
click at [307, 273] on div "Analyze File Structures Perform comprehensive analysis of {system_name} mainfra…" at bounding box center [302, 280] width 64 height 29
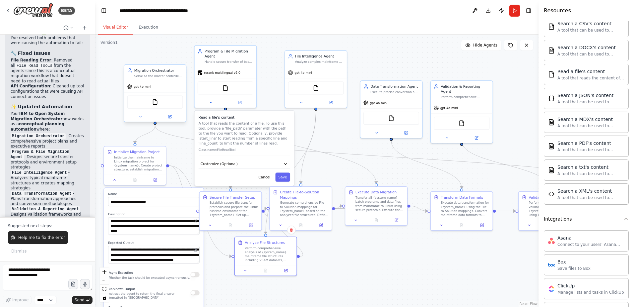
click at [162, 77] on div "Serve as the master controller managing workflow sequencing, error handling, an…" at bounding box center [158, 76] width 49 height 4
click at [193, 160] on div ".deletable-edge-delete-btn { width: 20px; height: 20px; border: 0px solid #ffff…" at bounding box center [317, 171] width 444 height 272
click at [266, 177] on button "Cancel" at bounding box center [264, 176] width 18 height 9
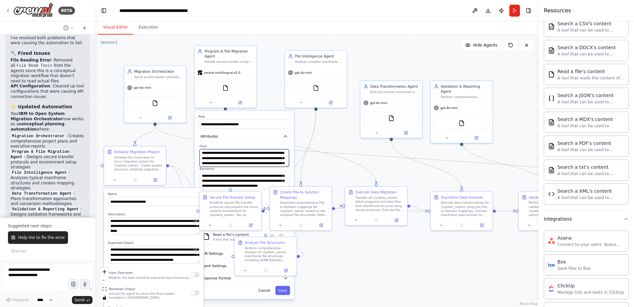
click at [261, 157] on textarea "**********" at bounding box center [245, 158] width 90 height 18
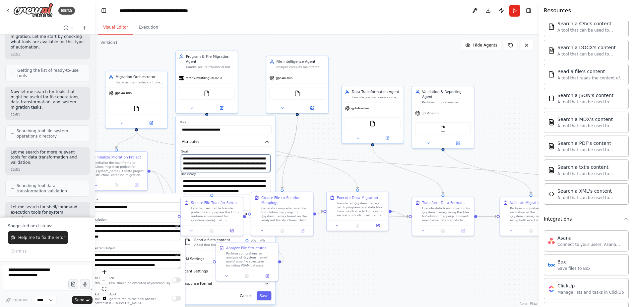
scroll to position [0, 0]
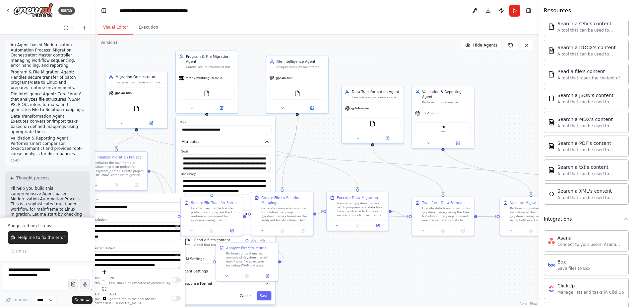
click at [54, 56] on p "An Agent-based Modernization Automation Process: Migration Orchestrator: Master…" at bounding box center [48, 55] width 74 height 26
drag, startPoint x: 54, startPoint y: 56, endPoint x: 54, endPoint y: 60, distance: 4.7
click at [54, 60] on p "An Agent-based Modernization Automation Process: Migration Orchestrator: Master…" at bounding box center [48, 55] width 74 height 26
click at [67, 95] on p "File Intelligence Agent: Core "brain" that analyzes file structures (VSAM, PS, …" at bounding box center [48, 102] width 74 height 21
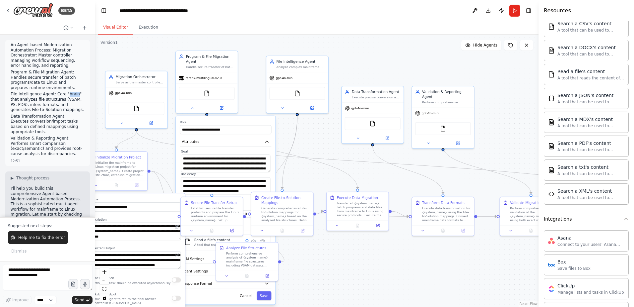
click at [67, 95] on p "File Intelligence Agent: Core "brain" that analyzes file structures (VSAM, PS, …" at bounding box center [48, 102] width 74 height 21
drag, startPoint x: 67, startPoint y: 95, endPoint x: 49, endPoint y: 98, distance: 18.2
click at [49, 98] on p "File Intelligence Agent: Core "brain" that analyzes file structures (VSAM, PS, …" at bounding box center [48, 102] width 74 height 21
drag, startPoint x: 49, startPoint y: 98, endPoint x: 51, endPoint y: 111, distance: 13.4
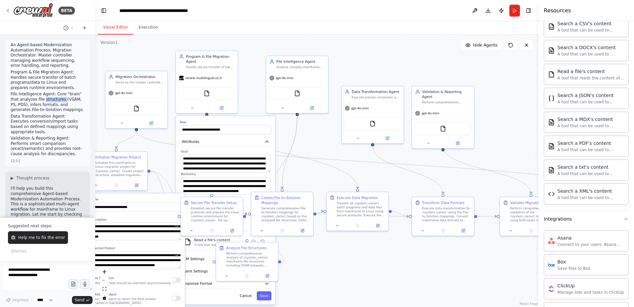
click at [51, 111] on p "File Intelligence Agent: Core "brain" that analyzes file structures (VSAM, PS, …" at bounding box center [48, 102] width 74 height 21
click at [43, 109] on p "File Intelligence Agent: Core "brain" that analyzes file structures (VSAM, PS, …" at bounding box center [48, 102] width 74 height 21
click at [41, 109] on p "File Intelligence Agent: Core "brain" that analyzes file structures (VSAM, PS, …" at bounding box center [48, 102] width 74 height 21
drag, startPoint x: 41, startPoint y: 109, endPoint x: 27, endPoint y: 117, distance: 16.8
click at [27, 117] on p "Data Transformation Agent: Executes conversion/import tasks based on defined ma…" at bounding box center [48, 124] width 74 height 21
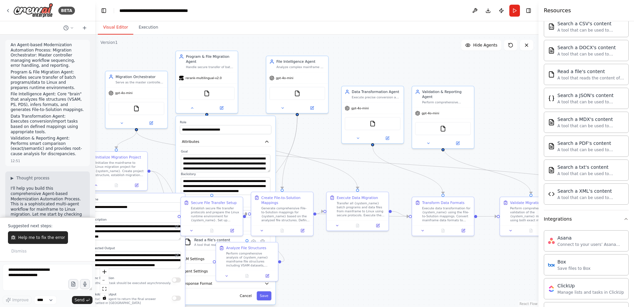
click at [35, 116] on p "Data Transformation Agent: Executes conversion/import tasks based on defined ma…" at bounding box center [48, 124] width 74 height 21
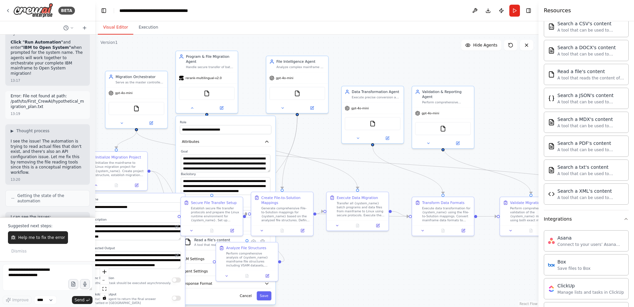
scroll to position [2057, 0]
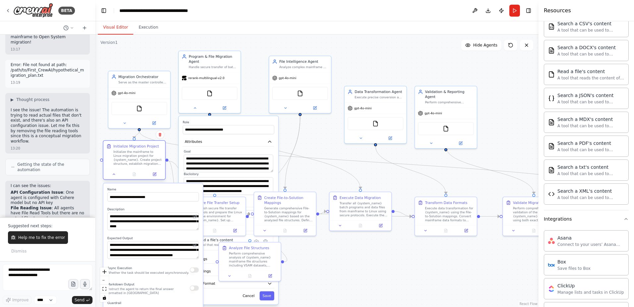
drag, startPoint x: 104, startPoint y: 156, endPoint x: 121, endPoint y: 145, distance: 21.1
click at [121, 145] on div "Initialize Migration Project" at bounding box center [135, 146] width 45 height 5
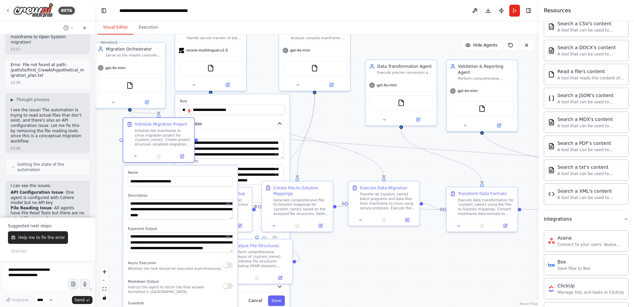
drag, startPoint x: 162, startPoint y: 178, endPoint x: 200, endPoint y: 174, distance: 38.4
click at [200, 174] on label "Name" at bounding box center [180, 172] width 105 height 5
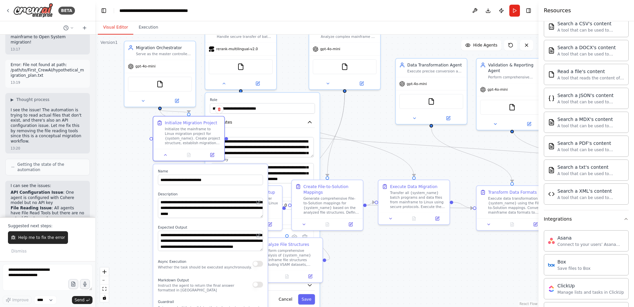
click at [136, 260] on div ".deletable-edge-delete-btn { width: 20px; height: 20px; border: 0px solid #ffff…" at bounding box center [317, 171] width 444 height 272
click at [257, 203] on div "Establish secure file transfer protocols and prepare the Linux runtime environm…" at bounding box center [251, 204] width 56 height 19
click at [243, 203] on div "Establish secure file transfer protocols and prepare the Linux runtime environm…" at bounding box center [251, 204] width 56 height 19
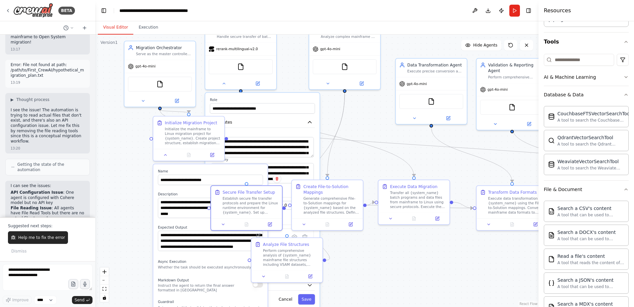
scroll to position [0, 0]
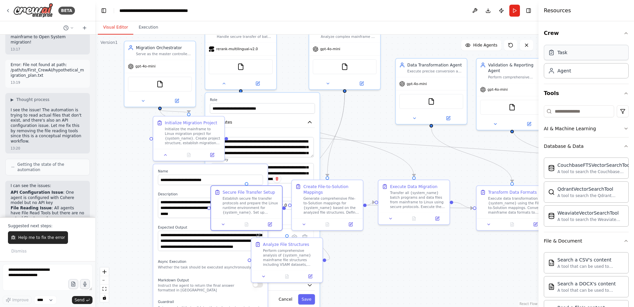
click at [577, 57] on div "Task" at bounding box center [586, 52] width 85 height 15
click at [564, 73] on div "Agent" at bounding box center [565, 70] width 14 height 7
click at [311, 279] on div at bounding box center [286, 275] width 71 height 12
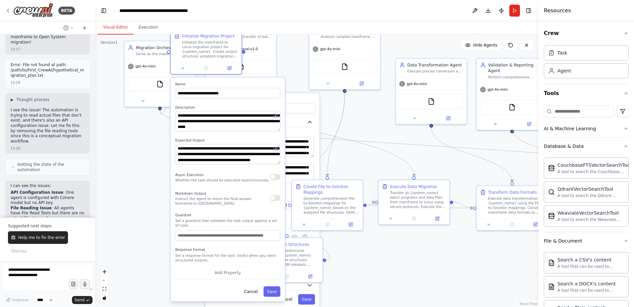
drag, startPoint x: 240, startPoint y: 168, endPoint x: 259, endPoint y: 78, distance: 91.6
click at [259, 78] on div "**********" at bounding box center [228, 189] width 114 height 224
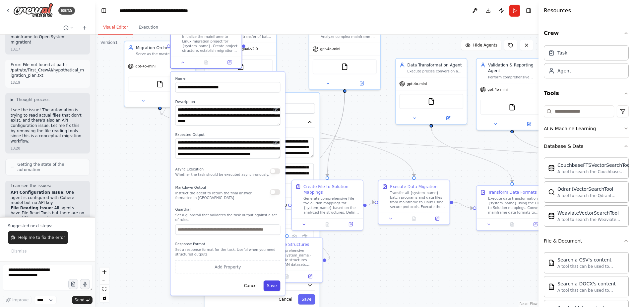
click at [273, 281] on button "Save" at bounding box center [272, 285] width 17 height 10
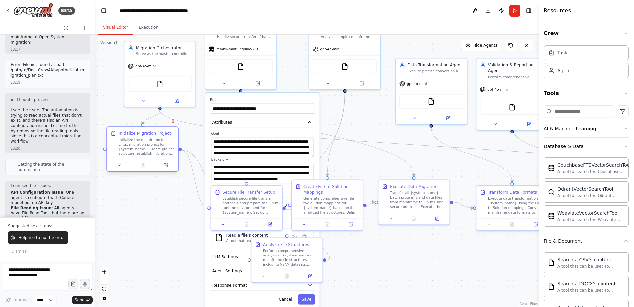
click at [150, 169] on div at bounding box center [142, 165] width 71 height 12
click at [125, 197] on div ".deletable-edge-delete-btn { width: 20px; height: 20px; border: 0px solid #ffff…" at bounding box center [317, 171] width 444 height 272
click at [132, 191] on div ".deletable-edge-delete-btn { width: 20px; height: 20px; border: 0px solid #ffff…" at bounding box center [317, 171] width 444 height 272
click at [359, 134] on div ".deletable-edge-delete-btn { width: 20px; height: 20px; border: 0px solid #ffff…" at bounding box center [317, 171] width 444 height 272
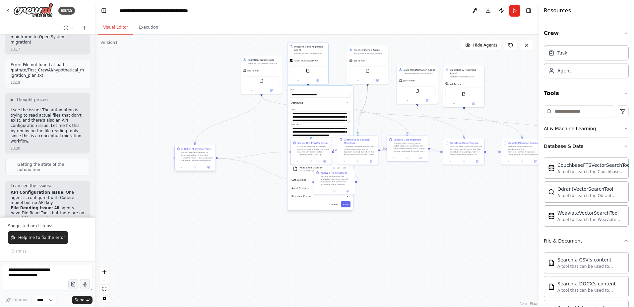
click at [200, 167] on div ".deletable-edge-delete-btn { width: 20px; height: 20px; border: 0px solid #ffff…" at bounding box center [317, 171] width 444 height 272
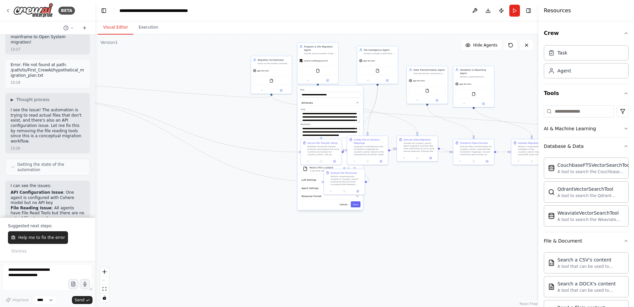
drag, startPoint x: 223, startPoint y: 153, endPoint x: 24, endPoint y: 108, distance: 204.3
click at [24, 205] on strong "File Reading Issue" at bounding box center [31, 207] width 41 height 5
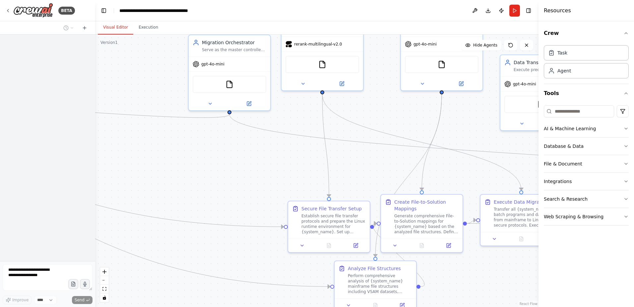
scroll to position [2423, 0]
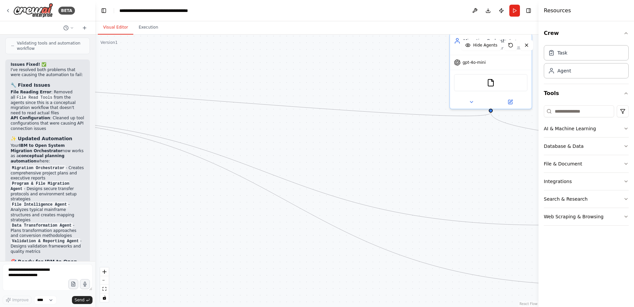
drag, startPoint x: 198, startPoint y: 287, endPoint x: 549, endPoint y: 294, distance: 351.4
click at [549, 294] on div "BETA An Agent-based Modernization Automation Process: Migration Orchestrator: M…" at bounding box center [317, 153] width 634 height 307
drag, startPoint x: 189, startPoint y: 210, endPoint x: 545, endPoint y: 239, distance: 357.5
click at [545, 239] on div "BETA An Agent-based Modernization Automation Process: Migration Orchestrator: M…" at bounding box center [317, 153] width 634 height 307
drag, startPoint x: 419, startPoint y: 238, endPoint x: 206, endPoint y: 245, distance: 213.4
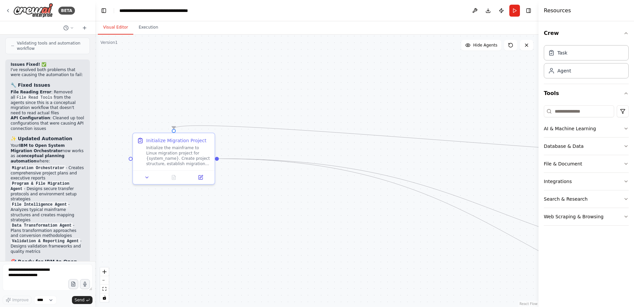
click at [206, 245] on div ".deletable-edge-delete-btn { width: 20px; height: 20px; border: 0px solid #ffff…" at bounding box center [317, 171] width 444 height 272
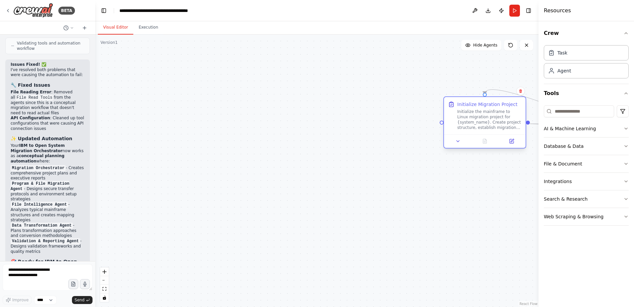
drag, startPoint x: 175, startPoint y: 173, endPoint x: 482, endPoint y: 144, distance: 307.6
click at [491, 130] on div "Initialize Migration Project Initialize the mainframe to Linux migration projec…" at bounding box center [485, 115] width 82 height 37
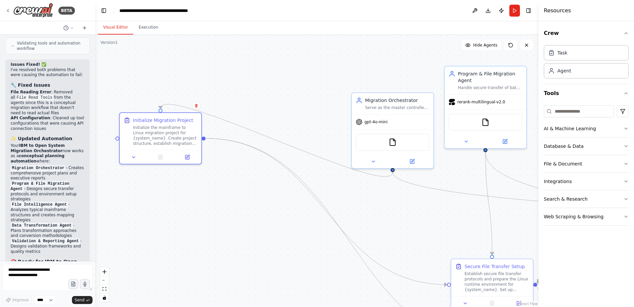
drag, startPoint x: 456, startPoint y: 216, endPoint x: 128, endPoint y: 215, distance: 327.8
click at [124, 231] on div ".deletable-edge-delete-btn { width: 20px; height: 20px; border: 0px solid #ffff…" at bounding box center [317, 171] width 444 height 272
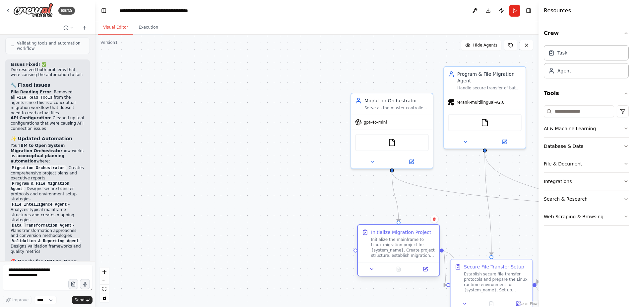
drag, startPoint x: 202, startPoint y: 154, endPoint x: 392, endPoint y: 249, distance: 212.6
click at [392, 249] on div "Initialize the mainframe to Linux migration project for {system_name}. Create p…" at bounding box center [403, 247] width 64 height 21
click at [222, 175] on div ".deletable-edge-delete-btn { width: 20px; height: 20px; border: 0px solid #ffff…" at bounding box center [317, 171] width 444 height 272
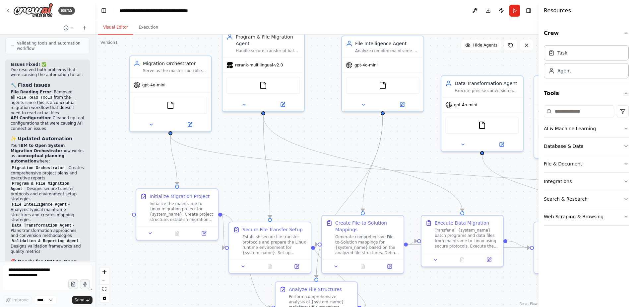
drag, startPoint x: 305, startPoint y: 155, endPoint x: 83, endPoint y: 118, distance: 224.7
click at [83, 118] on div "BETA An Agent-based Modernization Automation Process: Migration Orchestrator: M…" at bounding box center [317, 153] width 634 height 307
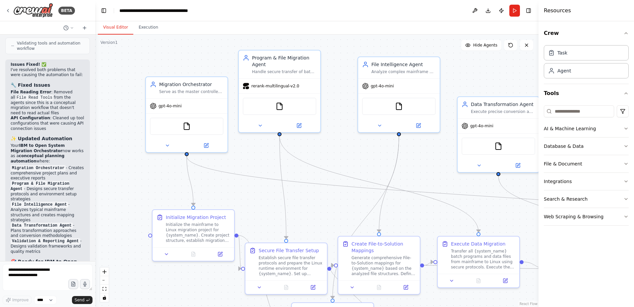
drag, startPoint x: 342, startPoint y: 128, endPoint x: 364, endPoint y: 148, distance: 29.4
click at [364, 148] on div ".deletable-edge-delete-btn { width: 20px; height: 20px; border: 0px solid #ffff…" at bounding box center [317, 171] width 444 height 272
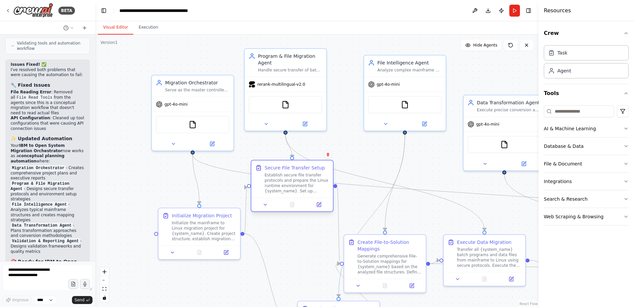
drag, startPoint x: 299, startPoint y: 258, endPoint x: 296, endPoint y: 179, distance: 79.3
click at [296, 179] on div "Establish secure file transfer protocols and prepare the Linux runtime environm…" at bounding box center [297, 182] width 64 height 21
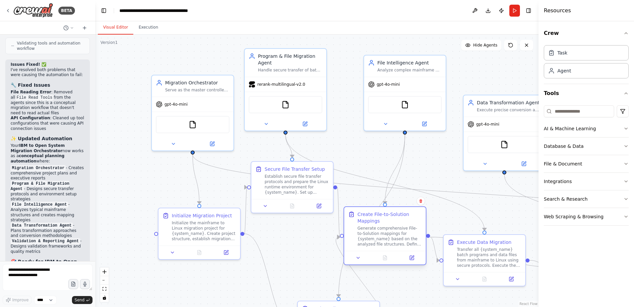
drag, startPoint x: 381, startPoint y: 265, endPoint x: 378, endPoint y: 241, distance: 24.0
click at [378, 241] on div "Generate comprehensive File-to-Solution mappings for {system_name} based on the…" at bounding box center [390, 235] width 64 height 21
click at [303, 258] on div ".deletable-edge-delete-btn { width: 20px; height: 20px; border: 0px solid #ffff…" at bounding box center [317, 171] width 444 height 272
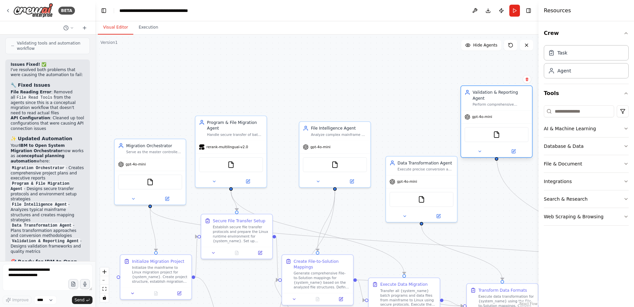
drag, startPoint x: 491, startPoint y: 172, endPoint x: 485, endPoint y: 99, distance: 72.5
click at [485, 99] on div "Validation & Reporting Agent Perform comprehensive validation through smart com…" at bounding box center [497, 121] width 72 height 72
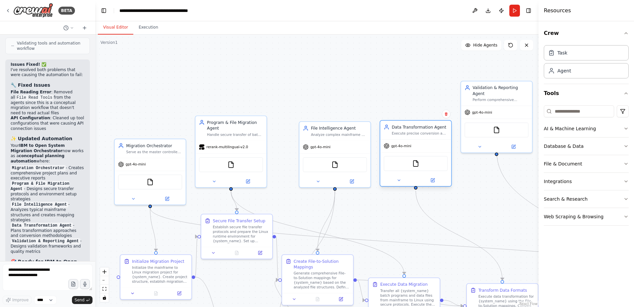
drag, startPoint x: 416, startPoint y: 169, endPoint x: 413, endPoint y: 134, distance: 34.7
click at [413, 134] on div "Execute precise conversion and import tasks based on the File-to-Solution mappi…" at bounding box center [420, 133] width 56 height 5
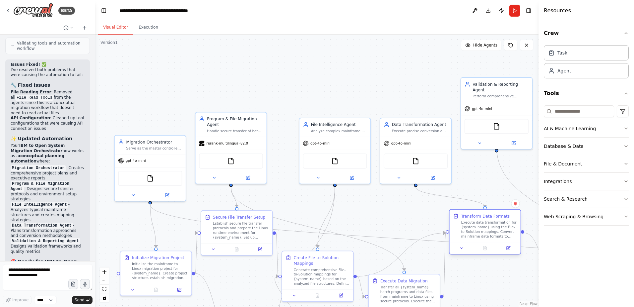
drag, startPoint x: 497, startPoint y: 295, endPoint x: 478, endPoint y: 227, distance: 70.8
click at [478, 227] on div "Execute data transformation for {system_name} using the File-to-Solution mappin…" at bounding box center [489, 229] width 56 height 19
click at [483, 237] on div "Execute data transformation for {system_name} using the File-to-Solution mappin…" at bounding box center [489, 229] width 56 height 19
click at [476, 230] on div "Execute data transformation for {system_name} using the File-to-Solution mappin…" at bounding box center [489, 229] width 56 height 19
click at [497, 224] on div "Execute data transformation for {system_name} using the File-to-Solution mappin…" at bounding box center [489, 229] width 56 height 19
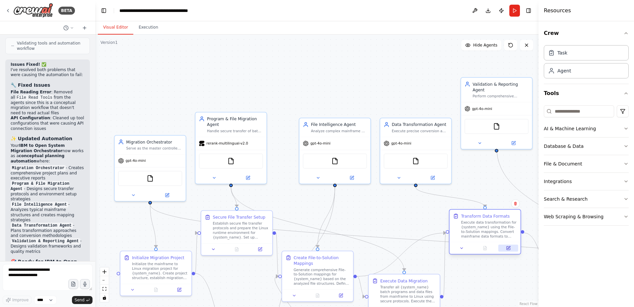
click at [508, 248] on icon at bounding box center [509, 247] width 3 height 3
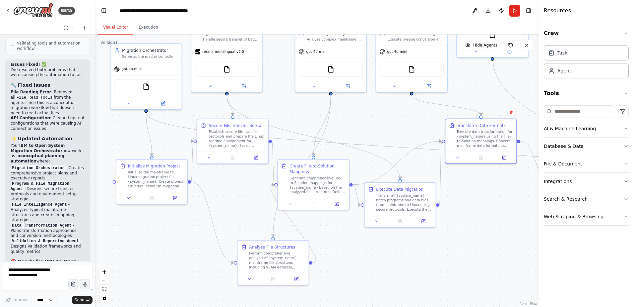
drag, startPoint x: 390, startPoint y: 229, endPoint x: 379, endPoint y: 137, distance: 91.9
click at [379, 137] on div ".deletable-edge-delete-btn { width: 20px; height: 20px; border: 0px solid #ffff…" at bounding box center [317, 171] width 444 height 272
click at [41, 270] on textarea at bounding box center [48, 277] width 90 height 27
type textarea "*"
type textarea "**********"
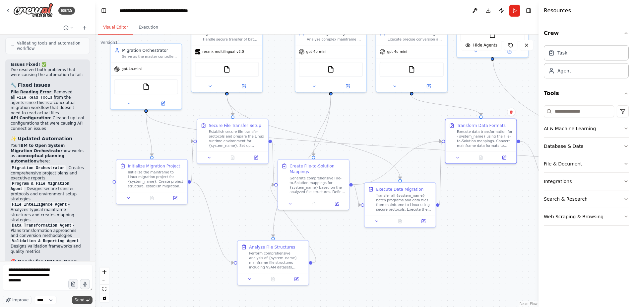
click at [78, 298] on span "Send" at bounding box center [80, 299] width 10 height 5
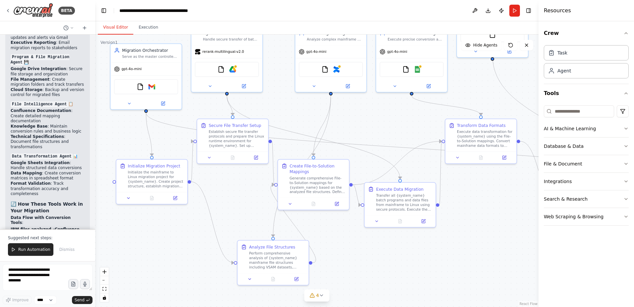
scroll to position [3535, 0]
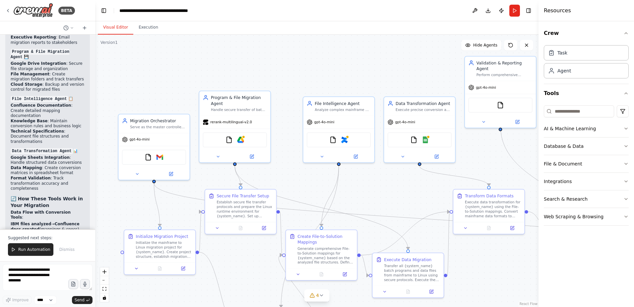
drag, startPoint x: 389, startPoint y: 119, endPoint x: 397, endPoint y: 190, distance: 70.8
click at [397, 190] on div ".deletable-edge-delete-btn { width: 20px; height: 20px; border: 0px solid #ffff…" at bounding box center [317, 171] width 444 height 272
click at [345, 139] on img at bounding box center [344, 138] width 7 height 7
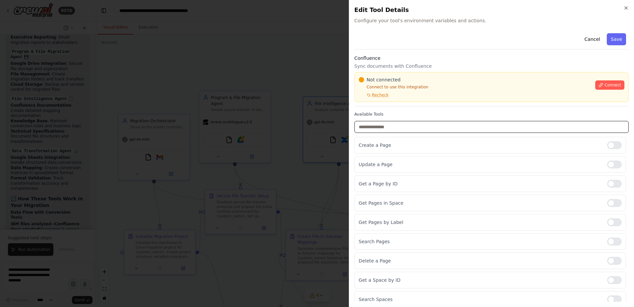
click at [417, 128] on input "text" at bounding box center [492, 127] width 274 height 12
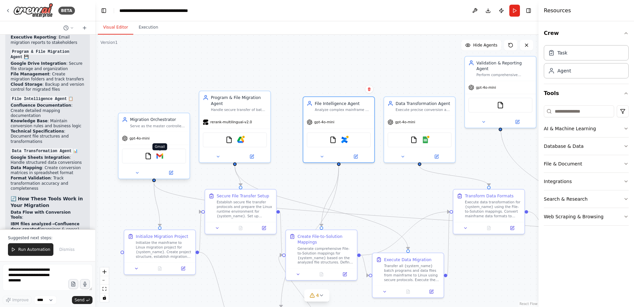
click at [160, 156] on img at bounding box center [159, 155] width 7 height 7
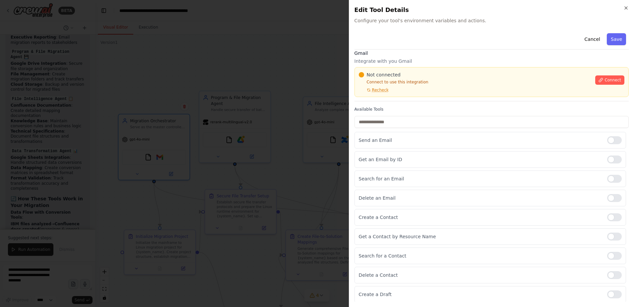
scroll to position [6, 0]
click at [405, 159] on p "Get an Email by ID" at bounding box center [480, 158] width 243 height 7
click at [414, 117] on input "text" at bounding box center [492, 121] width 274 height 12
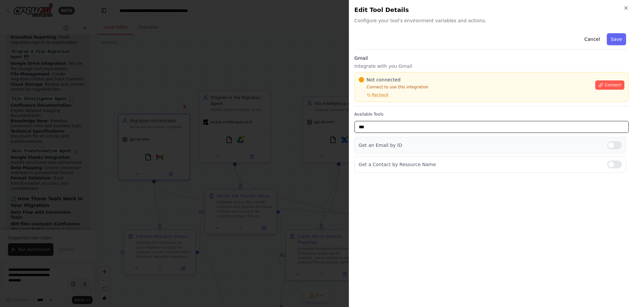
type input "***"
click at [615, 142] on div at bounding box center [614, 145] width 15 height 8
drag, startPoint x: 390, startPoint y: 127, endPoint x: 300, endPoint y: 118, distance: 90.6
click at [300, 118] on body "BETA An Agent-based Modernization Automation Process: Migration Orchestrator: M…" at bounding box center [317, 153] width 634 height 307
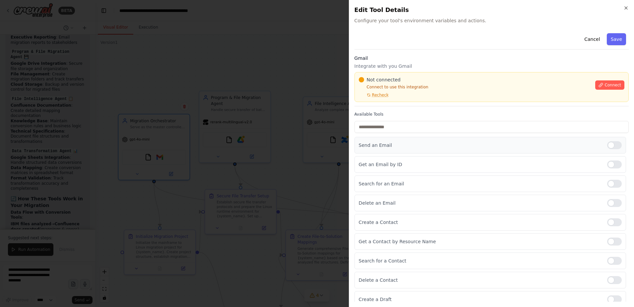
click at [607, 144] on div at bounding box center [614, 145] width 15 height 8
click at [618, 143] on div "Send an Email" at bounding box center [491, 145] width 272 height 17
click at [615, 144] on div at bounding box center [614, 145] width 15 height 8
click at [605, 86] on span "Connect" at bounding box center [613, 84] width 17 height 5
click at [615, 35] on button "Save" at bounding box center [616, 39] width 19 height 12
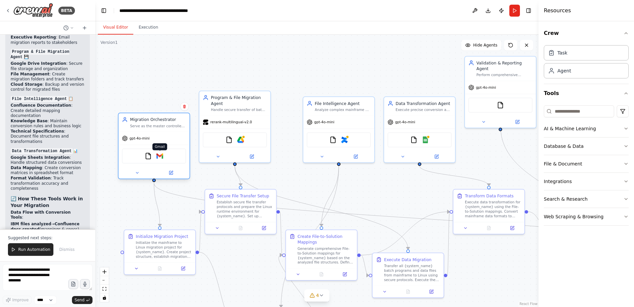
click at [160, 158] on img at bounding box center [159, 155] width 7 height 7
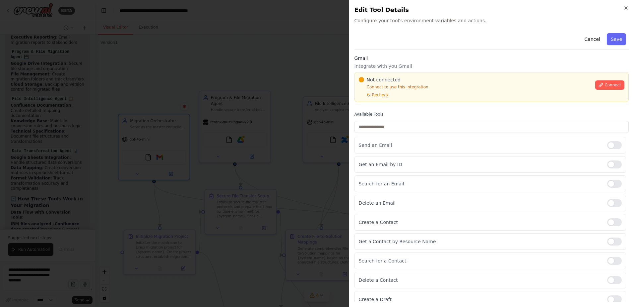
click at [417, 83] on div "Not connected" at bounding box center [475, 79] width 233 height 7
click at [627, 7] on icon "button" at bounding box center [626, 8] width 3 height 3
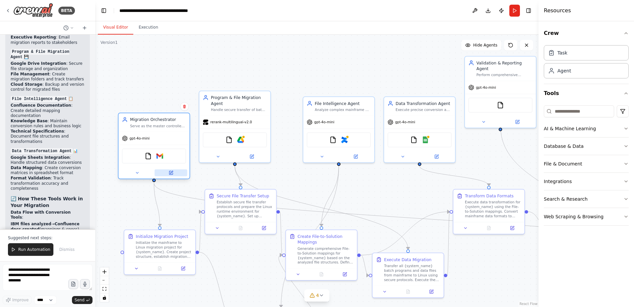
click at [174, 173] on button at bounding box center [171, 172] width 33 height 7
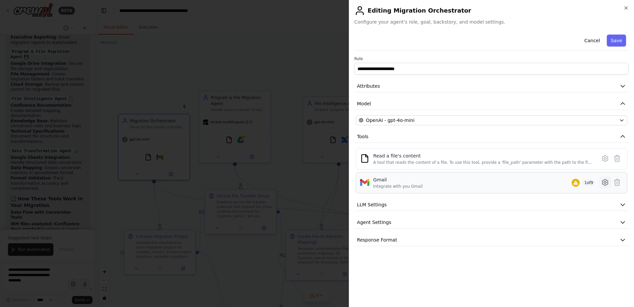
click at [606, 181] on icon at bounding box center [605, 182] width 2 height 2
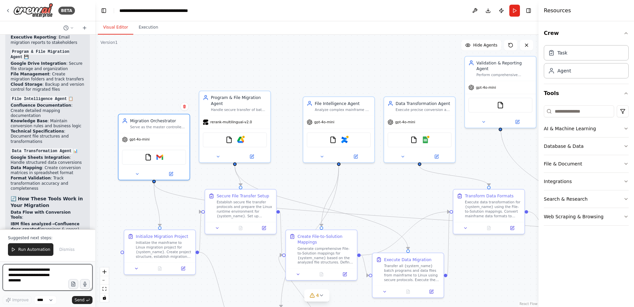
click at [34, 272] on textarea "**********" at bounding box center [48, 277] width 90 height 27
type textarea "**********"
click at [75, 300] on button "Send" at bounding box center [82, 300] width 21 height 8
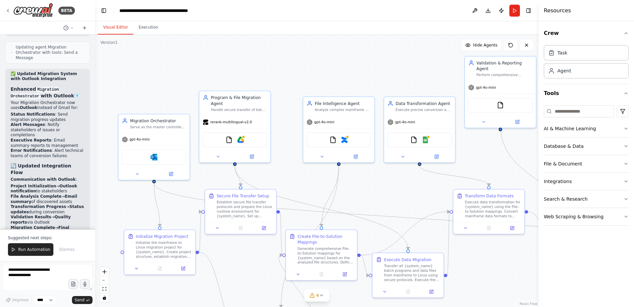
scroll to position [3994, 0]
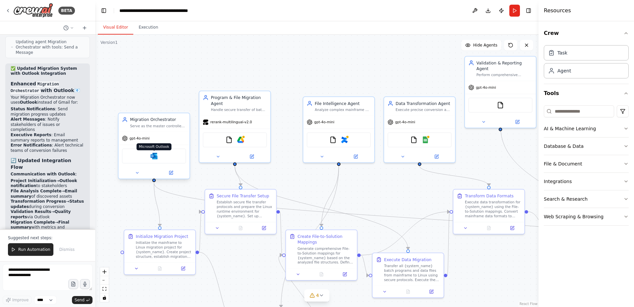
click at [153, 157] on img at bounding box center [154, 155] width 7 height 7
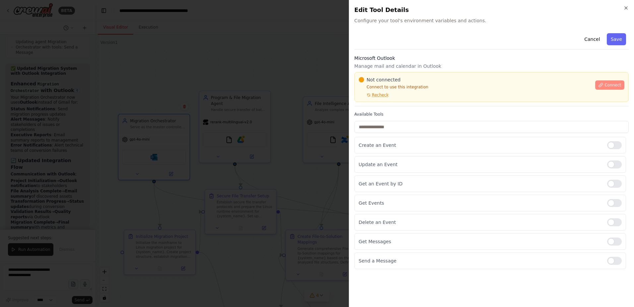
click at [617, 81] on button "Connect" at bounding box center [610, 84] width 29 height 9
click at [620, 83] on span "Connect" at bounding box center [613, 84] width 17 height 5
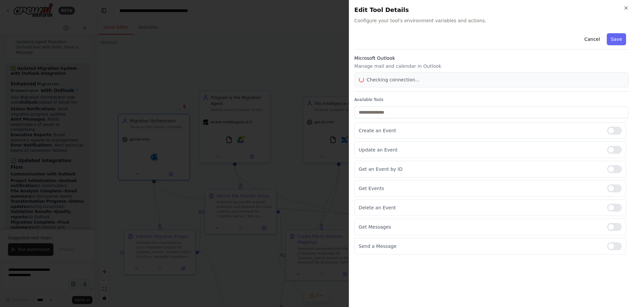
click at [608, 84] on div "Checking connection..." at bounding box center [492, 79] width 274 height 15
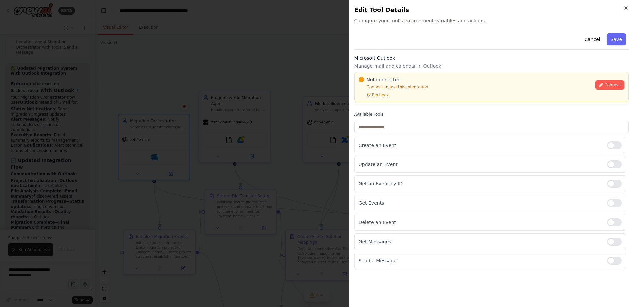
click at [608, 84] on span "Connect" at bounding box center [613, 84] width 17 height 5
click at [603, 88] on button "Connect" at bounding box center [610, 84] width 29 height 9
click at [376, 94] on span "Recheck" at bounding box center [380, 94] width 17 height 5
click at [625, 8] on icon "button" at bounding box center [626, 7] width 5 height 5
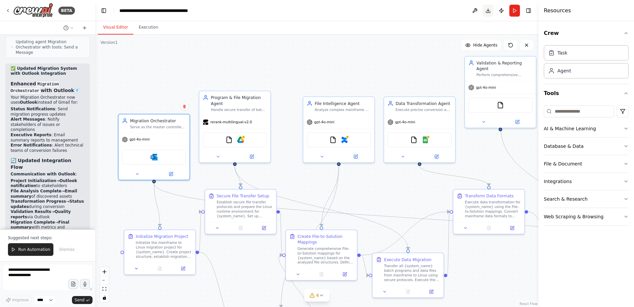
click at [488, 11] on button "Download" at bounding box center [488, 11] width 11 height 12
click at [155, 158] on img at bounding box center [154, 155] width 7 height 7
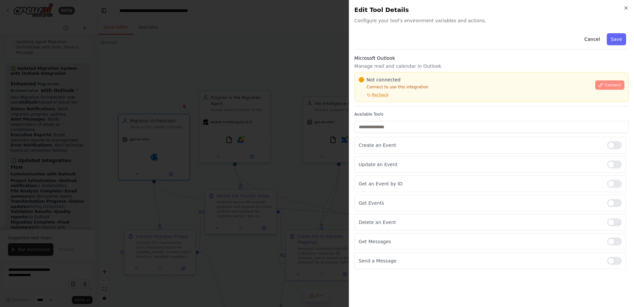
click at [622, 82] on button "Connect" at bounding box center [610, 84] width 29 height 9
click at [613, 83] on span "Connect" at bounding box center [613, 84] width 17 height 5
click at [625, 5] on icon "button" at bounding box center [626, 7] width 5 height 5
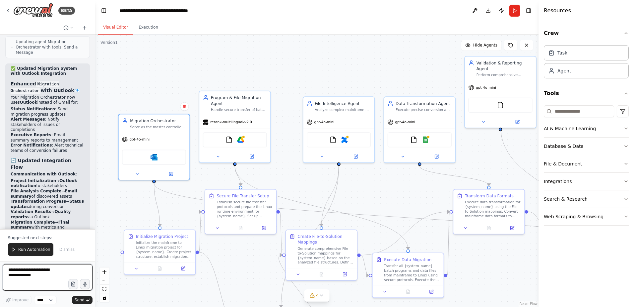
click at [39, 273] on textarea "**********" at bounding box center [48, 277] width 90 height 27
click at [155, 155] on img at bounding box center [154, 155] width 7 height 7
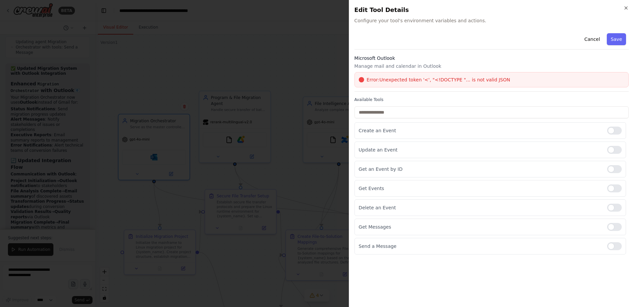
click at [490, 79] on span "Error: Unexpected token '<', "<!DOCTYPE "... is not valid JSON" at bounding box center [439, 79] width 144 height 7
click at [490, 78] on span "Error: Unexpected token '<', "<!DOCTYPE "... is not valid JSON" at bounding box center [439, 79] width 144 height 7
drag, startPoint x: 490, startPoint y: 78, endPoint x: 442, endPoint y: 82, distance: 48.6
click at [442, 82] on span "Error: Unexpected token '<', "<!DOCTYPE "... is not valid JSON" at bounding box center [439, 79] width 144 height 7
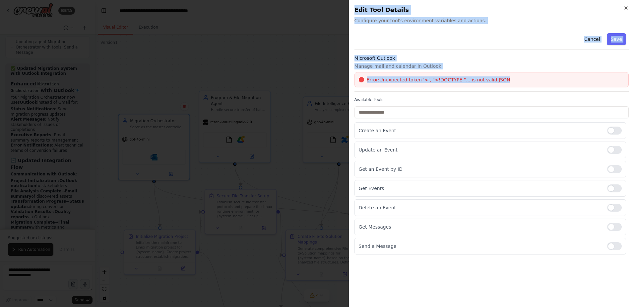
drag, startPoint x: 503, startPoint y: 77, endPoint x: 338, endPoint y: 81, distance: 165.2
click at [338, 81] on body "BETA An Agent-based Modernization Automation Process: Migration Orchestrator: M…" at bounding box center [317, 153] width 634 height 307
click at [463, 78] on span "Error: Unexpected token '<', "<!DOCTYPE "... is not valid JSON" at bounding box center [439, 79] width 144 height 7
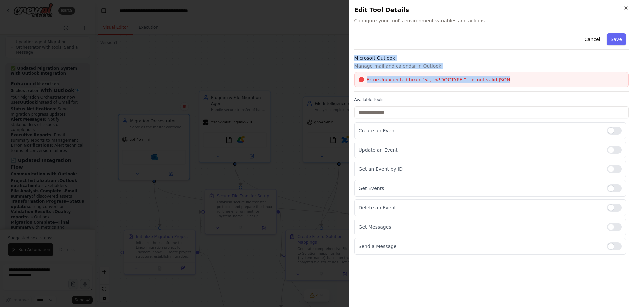
drag, startPoint x: 512, startPoint y: 78, endPoint x: 353, endPoint y: 56, distance: 160.0
click at [353, 56] on div "Close Edit Tool Details Configure your tool's environment variables and actions…" at bounding box center [491, 153] width 285 height 307
copy div "Microsoft Outlook Manage mail and calendar in Outlook Error: Unexpected token '…"
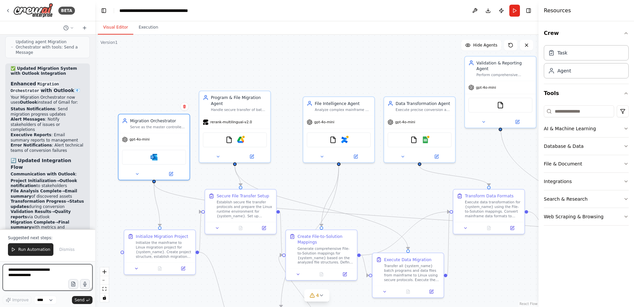
click at [31, 273] on textarea "**********" at bounding box center [48, 277] width 90 height 27
paste textarea "**********"
type textarea "**********"
click at [81, 298] on span "Send" at bounding box center [80, 299] width 10 height 5
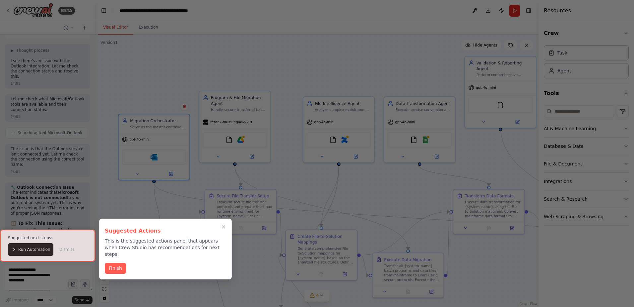
scroll to position [4456, 0]
click at [112, 262] on button "Finish" at bounding box center [115, 267] width 21 height 11
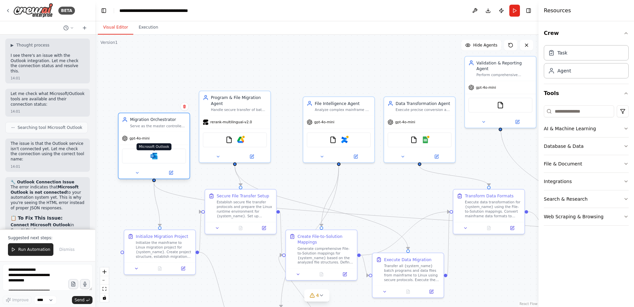
click at [155, 156] on img at bounding box center [154, 155] width 7 height 7
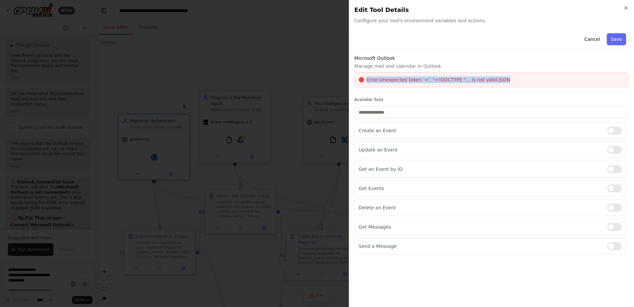
drag, startPoint x: 500, startPoint y: 79, endPoint x: 349, endPoint y: 73, distance: 150.7
click at [349, 73] on div "Close Edit Tool Details Configure your tool's environment variables and actions…" at bounding box center [491, 153] width 285 height 307
copy div "Error: Unexpected token '<', "<!DOCTYPE "... is not valid JSON"
click at [616, 167] on div at bounding box center [614, 169] width 15 height 8
click at [613, 245] on div at bounding box center [614, 246] width 15 height 8
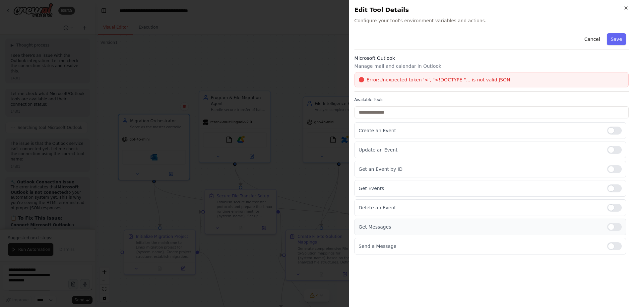
click at [617, 226] on div at bounding box center [614, 227] width 15 height 8
click at [621, 37] on button "Save" at bounding box center [616, 39] width 19 height 12
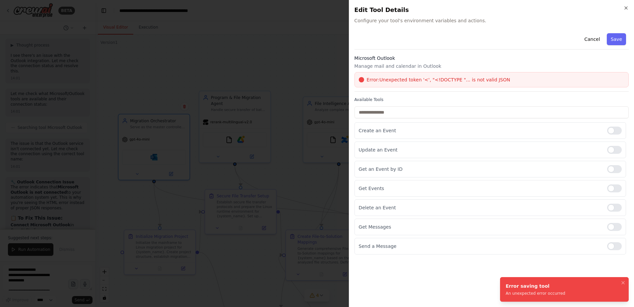
click at [626, 4] on div "Close Edit Tool Details Configure your tool's environment variables and actions…" at bounding box center [491, 153] width 285 height 307
click at [626, 8] on icon "button" at bounding box center [626, 7] width 5 height 5
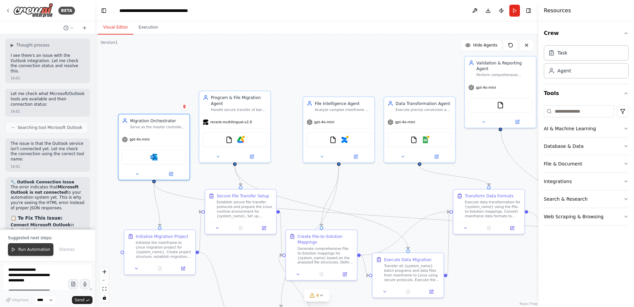
click at [32, 247] on span "Run Automation" at bounding box center [34, 248] width 32 height 5
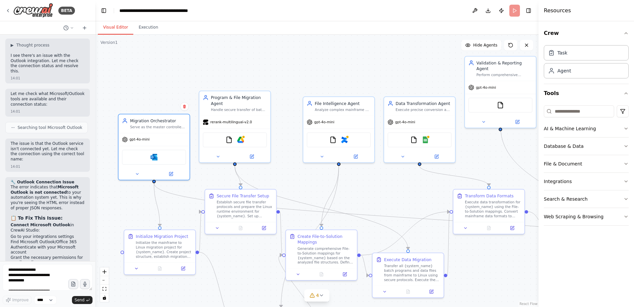
scroll to position [4424, 0]
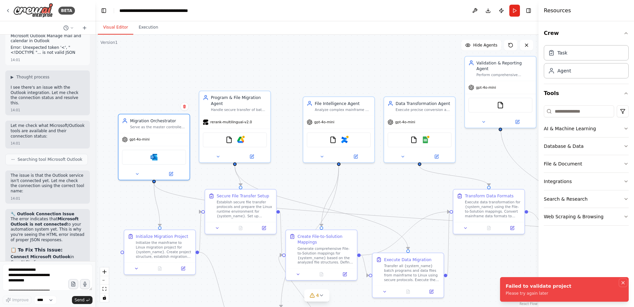
click at [623, 282] on icon "Notifications (F8)" at bounding box center [623, 282] width 5 height 5
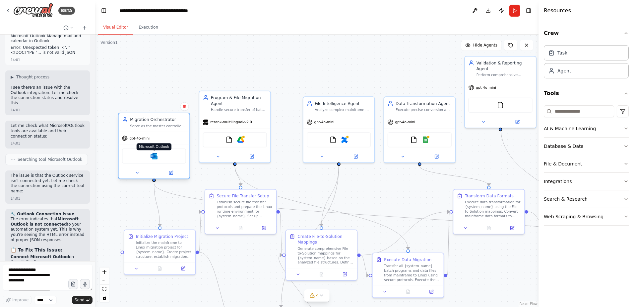
click at [155, 157] on img at bounding box center [154, 155] width 7 height 7
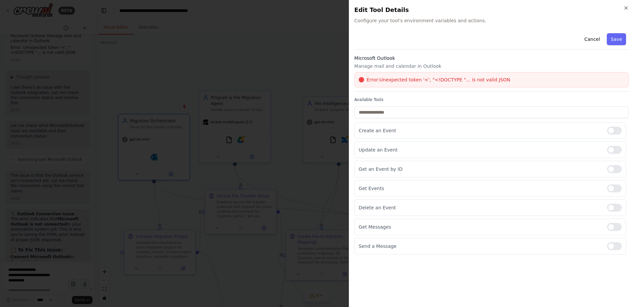
click at [480, 79] on span "Error: Unexpected token '<', "<!DOCTYPE "... is not valid JSON" at bounding box center [439, 79] width 144 height 7
click at [625, 7] on icon "button" at bounding box center [626, 7] width 5 height 5
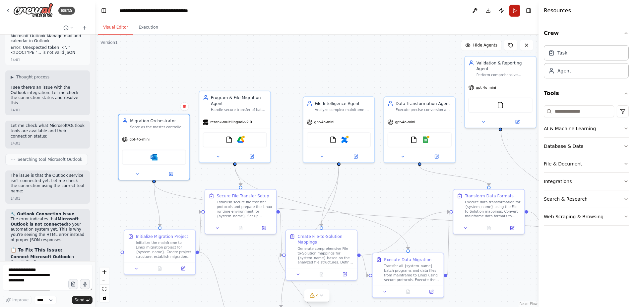
click at [514, 9] on button "Run" at bounding box center [515, 11] width 11 height 12
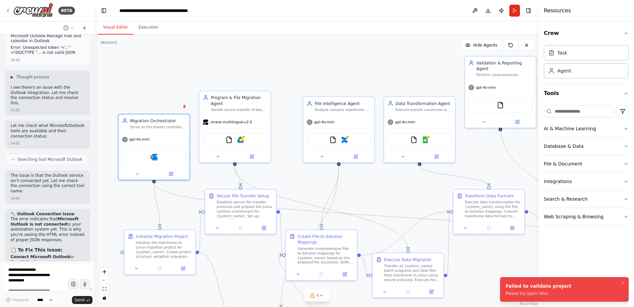
click at [603, 263] on div "Crew Task Agent Tools AI & Machine Learning Database & Data File & Document Int…" at bounding box center [587, 163] width 96 height 285
click at [33, 274] on textarea "**********" at bounding box center [48, 277] width 90 height 27
drag, startPoint x: 550, startPoint y: 294, endPoint x: 499, endPoint y: 284, distance: 52.7
click at [499, 284] on ol "Failed to validate project Please try again later" at bounding box center [564, 288] width 139 height 35
copy div "Failed to validate project Please try again later"
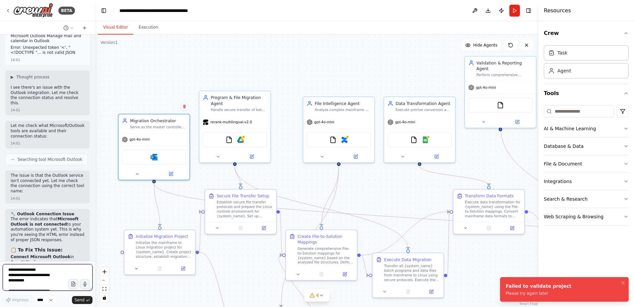
click at [33, 268] on textarea "**********" at bounding box center [48, 277] width 90 height 27
paste textarea "**********"
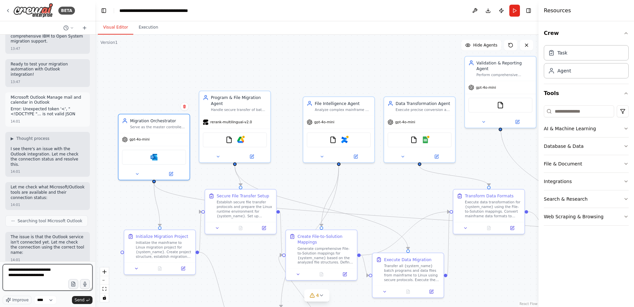
scroll to position [4292, 0]
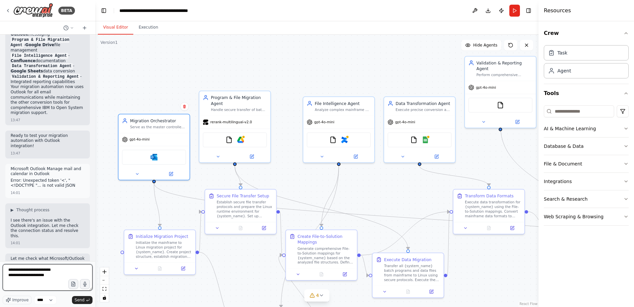
type textarea "**********"
